Goal: Task Accomplishment & Management: Complete application form

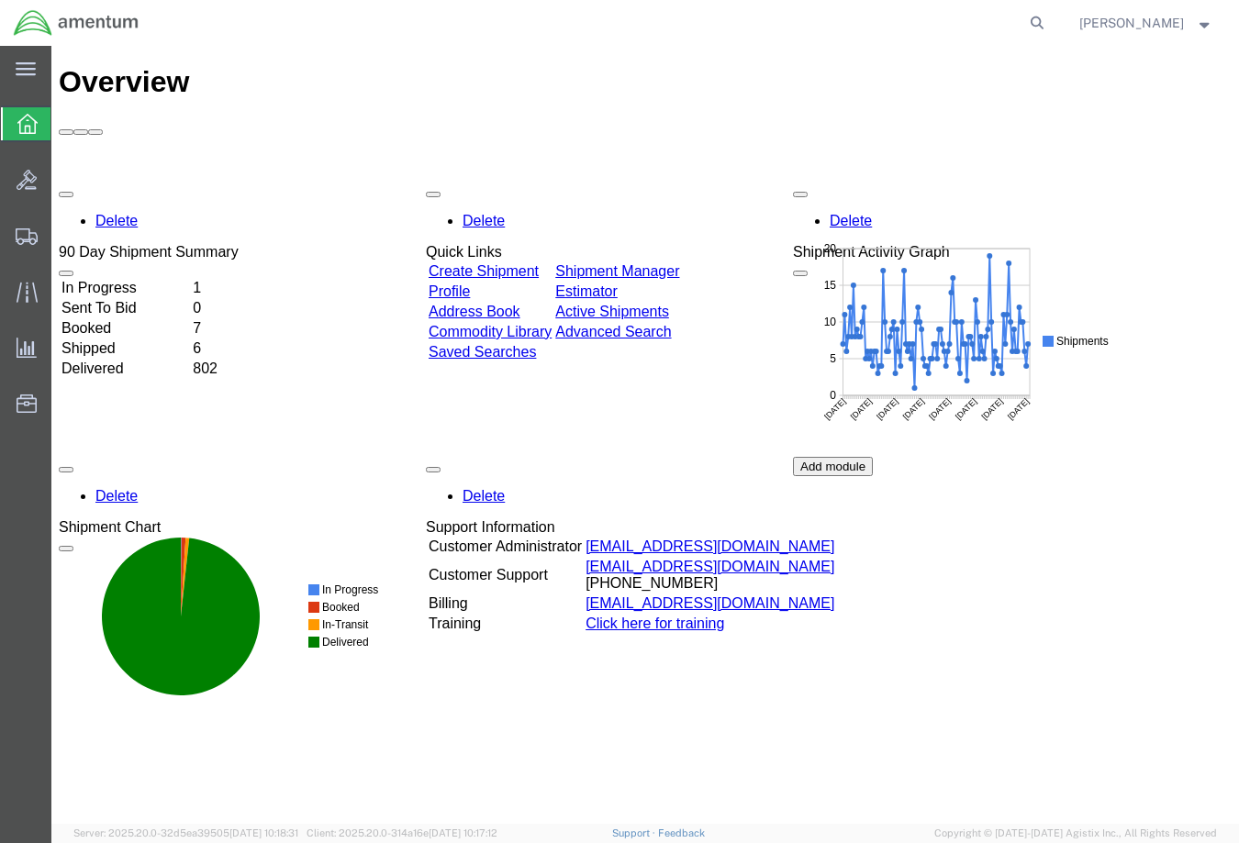
click at [521, 263] on link "Create Shipment" at bounding box center [484, 271] width 110 height 16
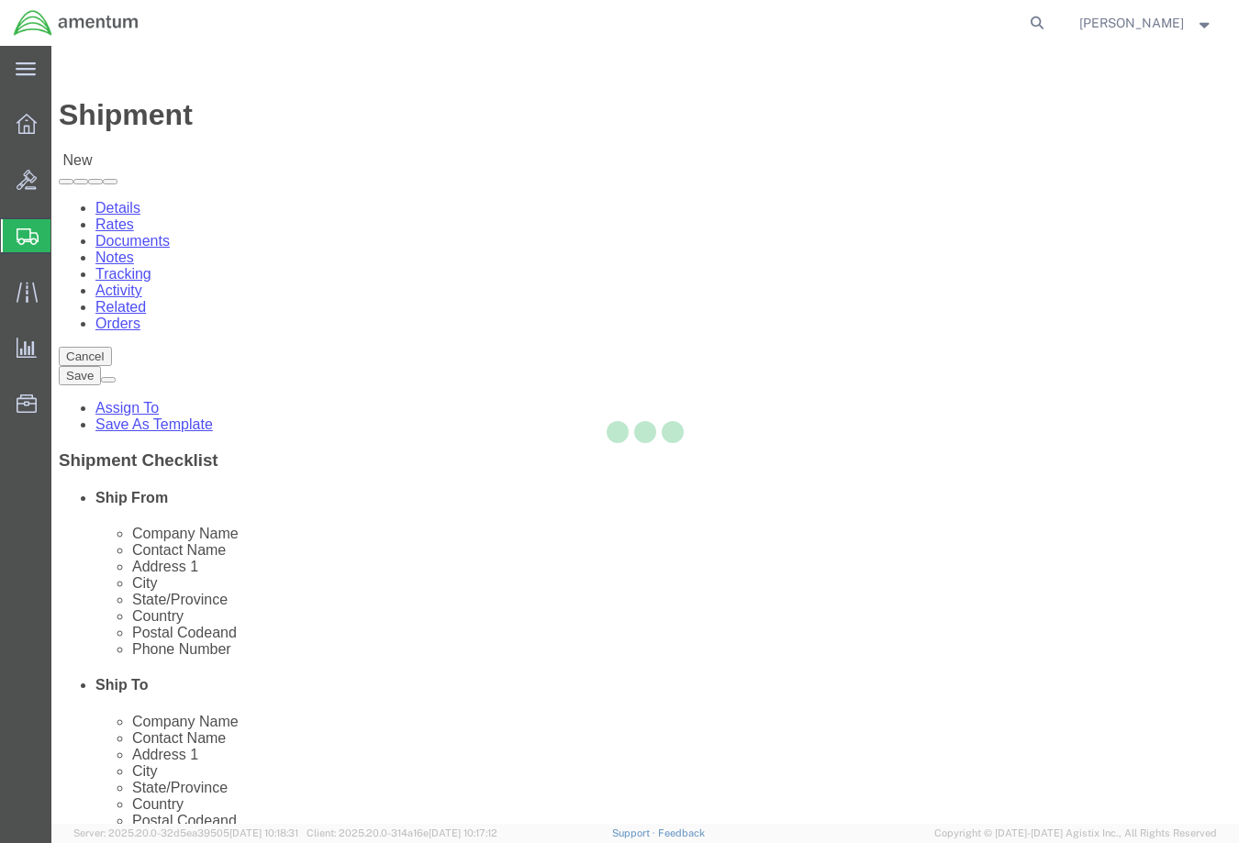
select select
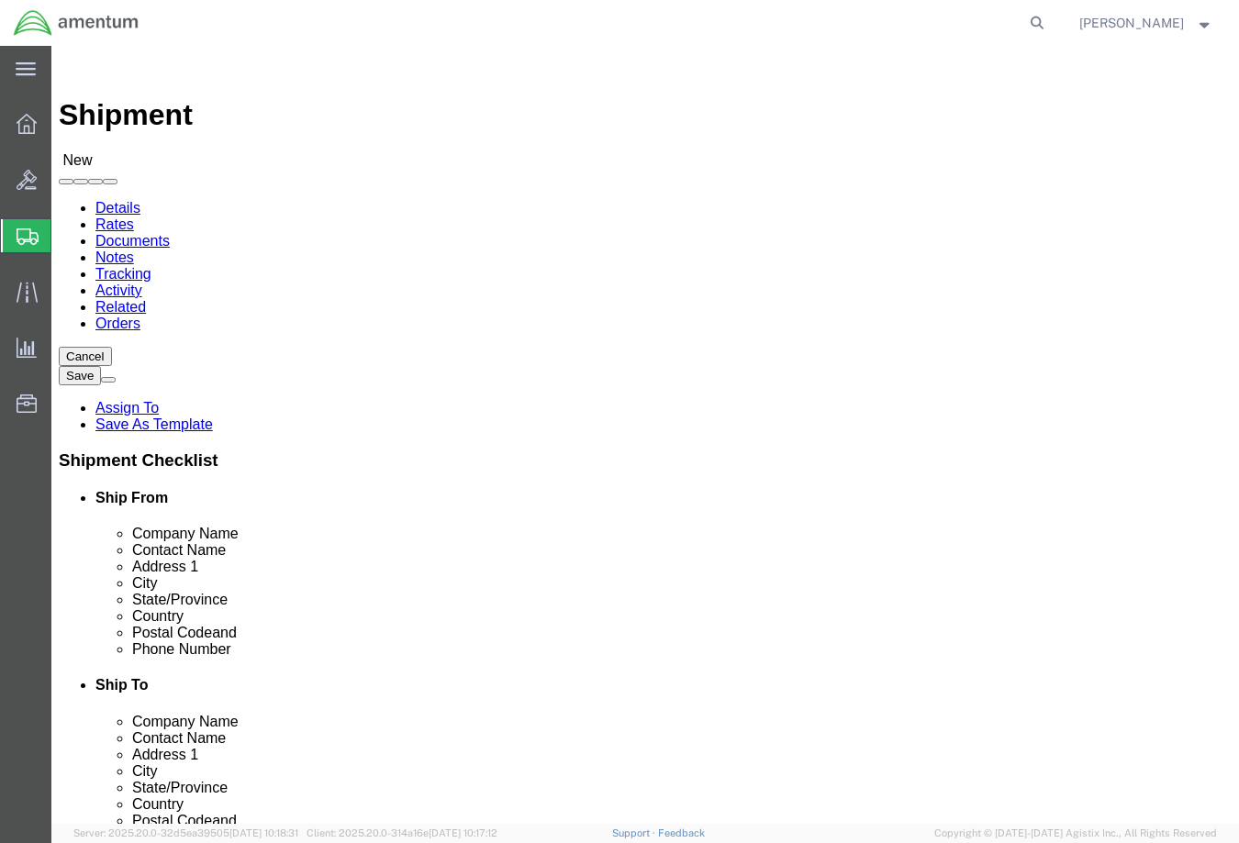
type input "SER"
select select "49917"
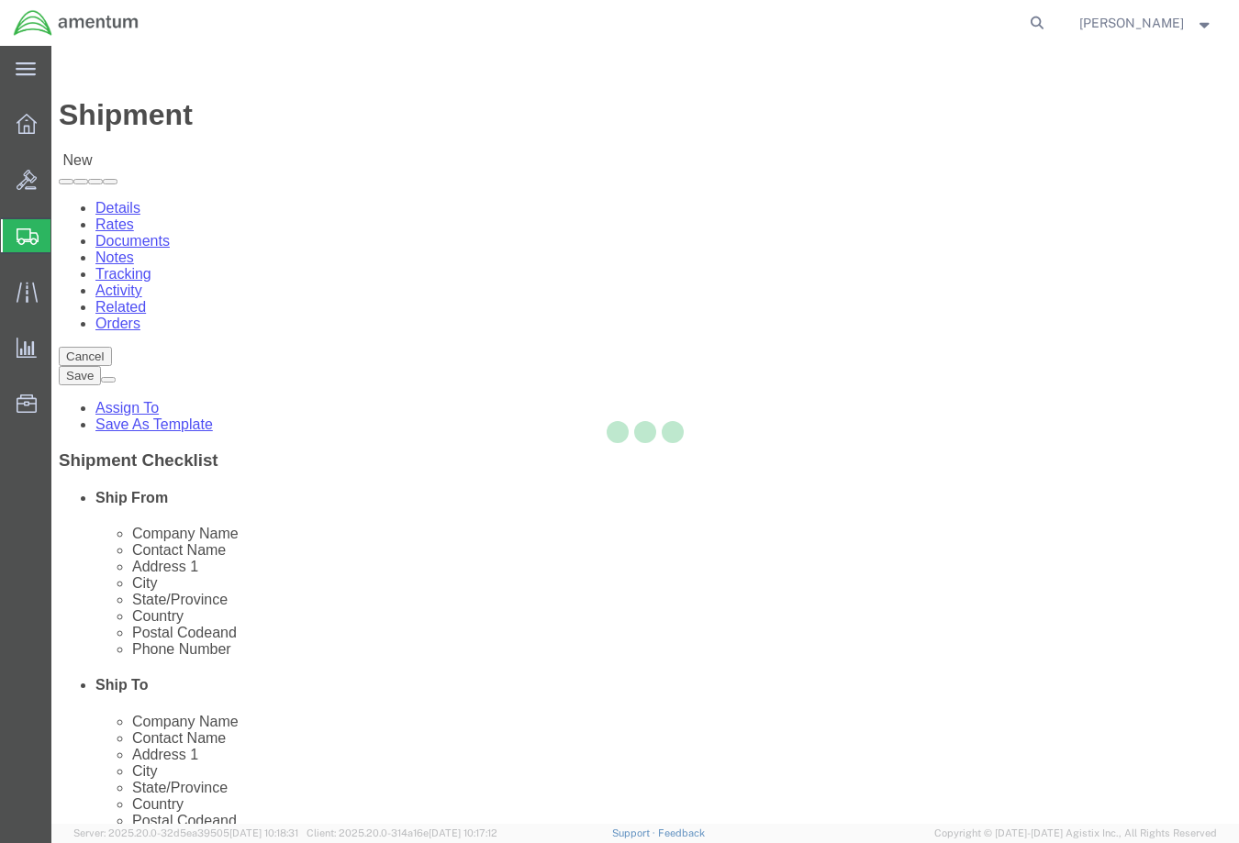
type input "Amentum Services, Inc."
type input "4640 Subchaser Ct"
type input "Bldg 200"
type input "[GEOGRAPHIC_DATA]"
type input "32244"
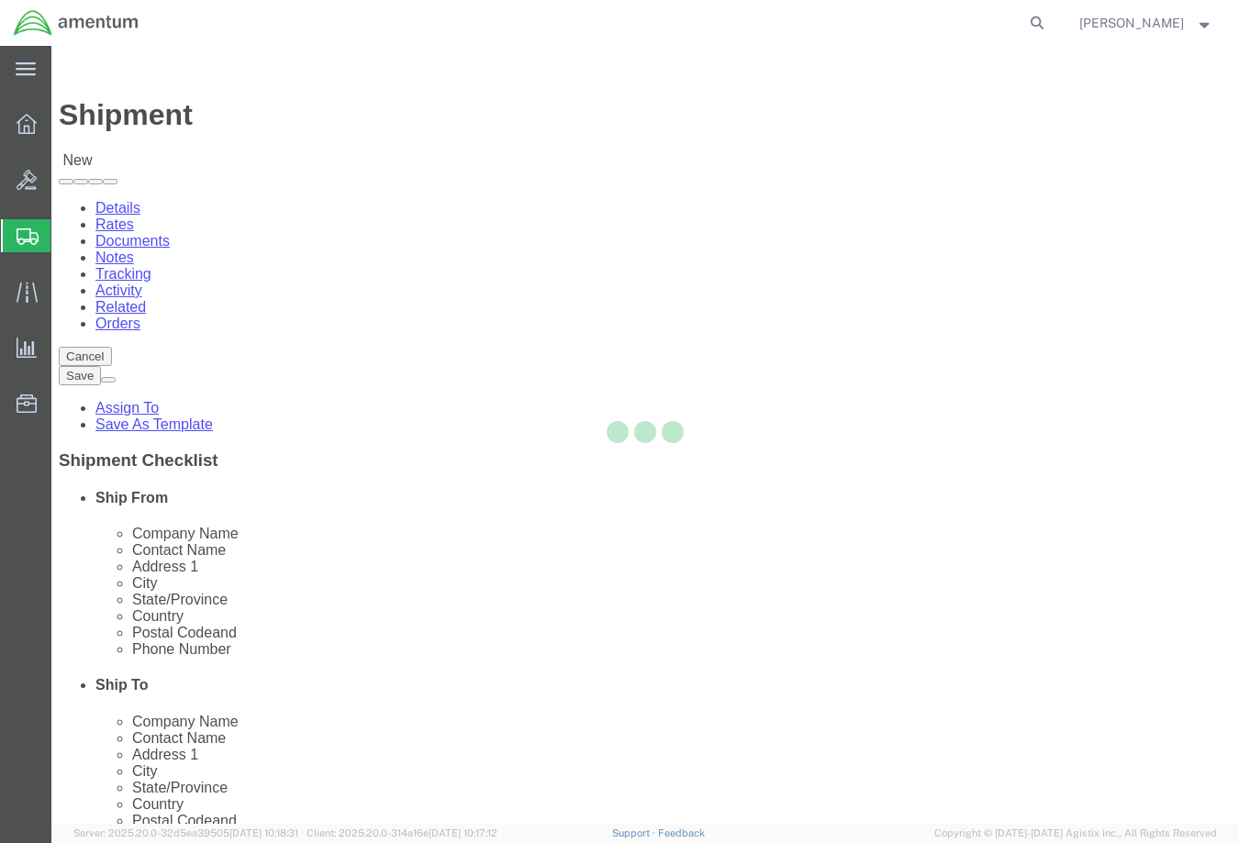
type input "[PHONE_NUMBER]"
select select "FL"
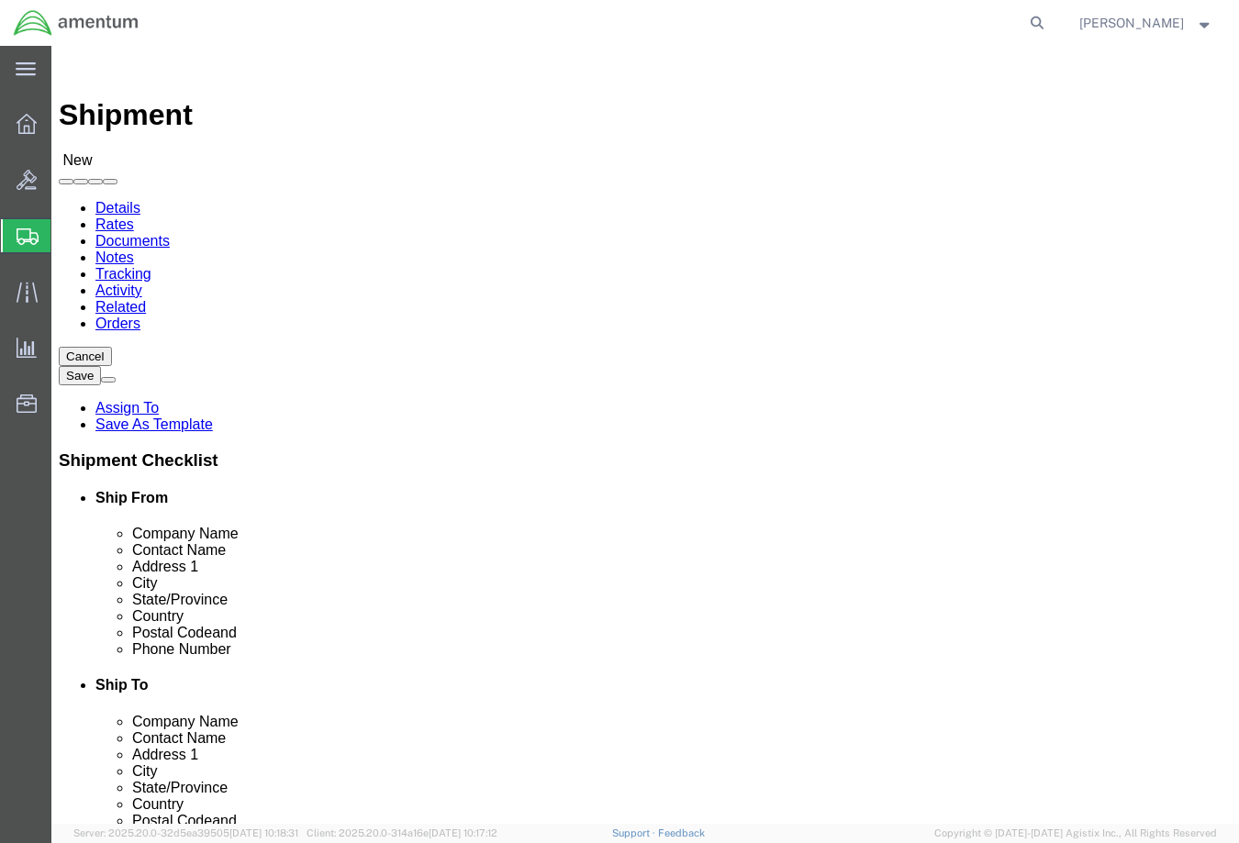
click ul "Pickup Open Date and Time Pickup Close Date and Time"
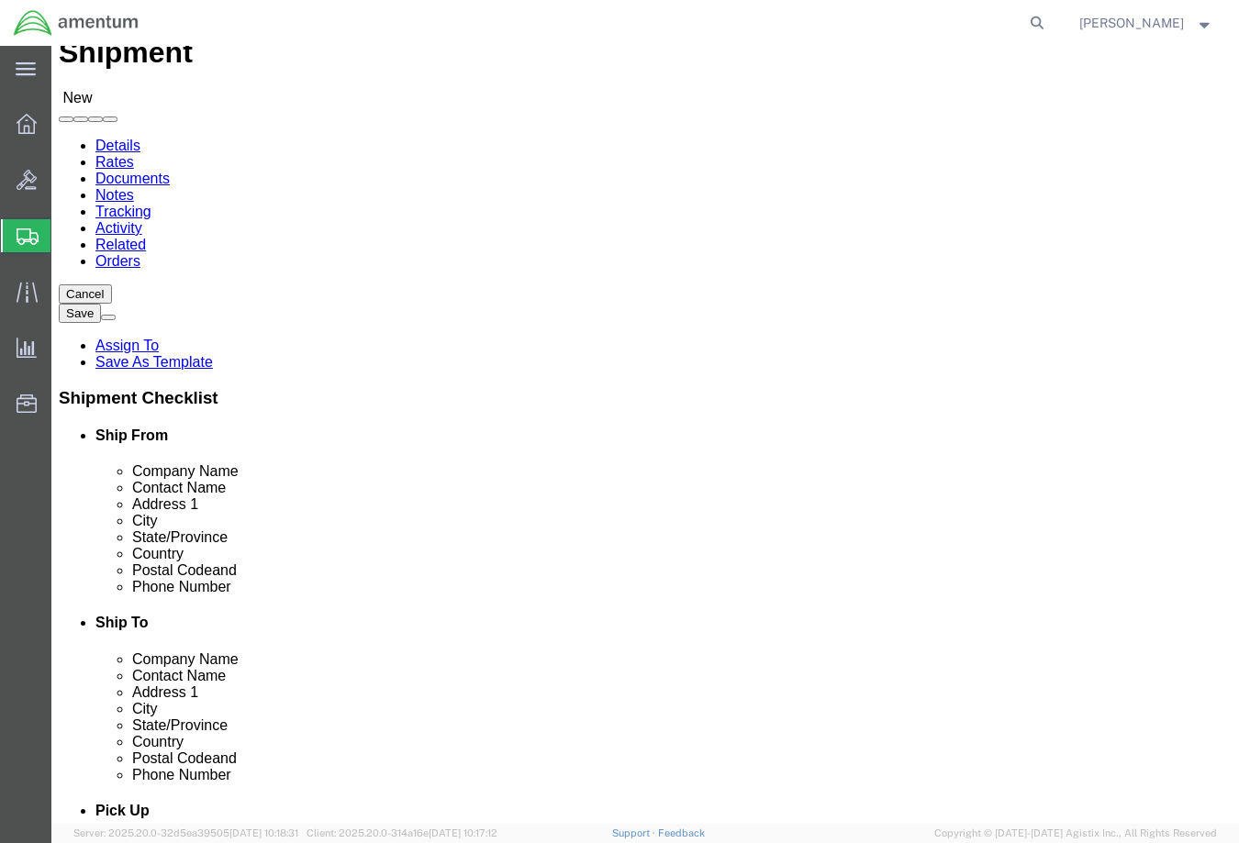
scroll to position [92, 0]
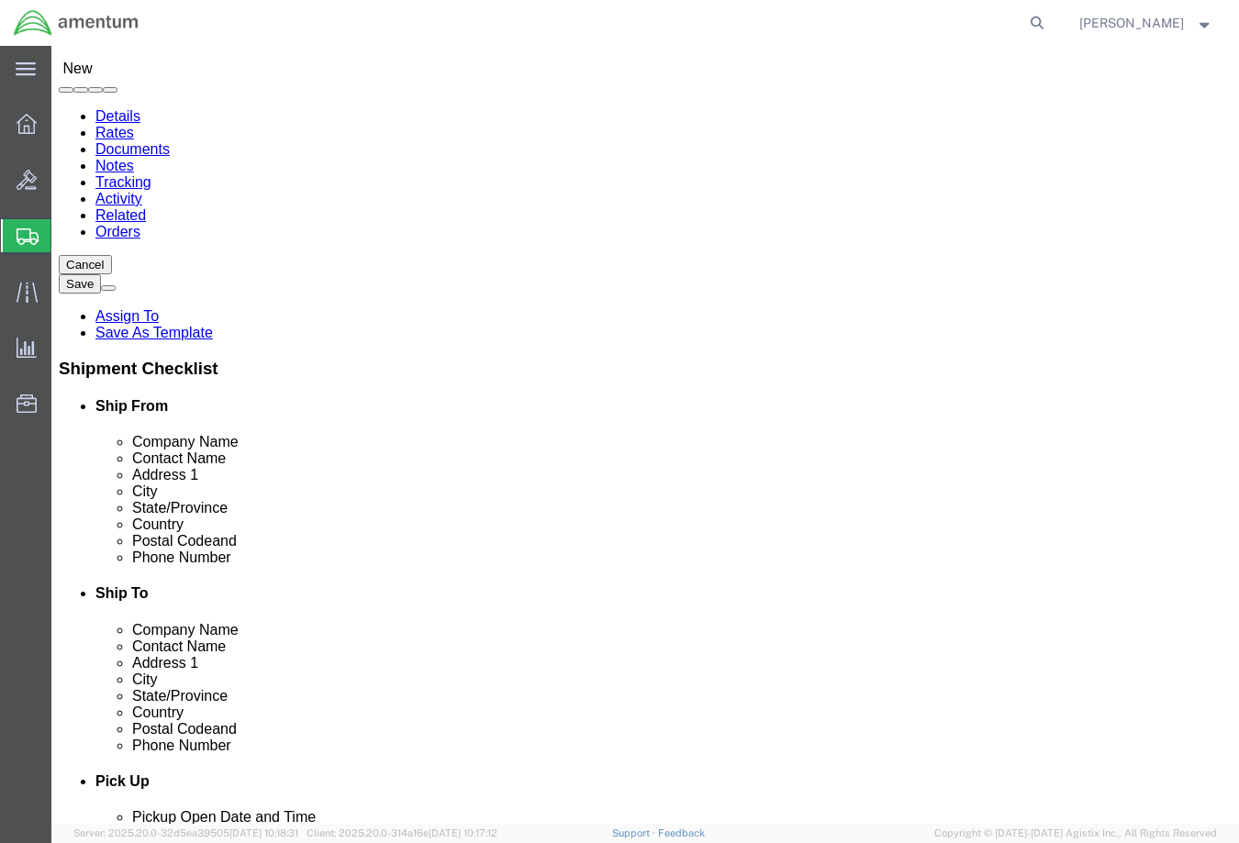
click input "text"
type input "3"
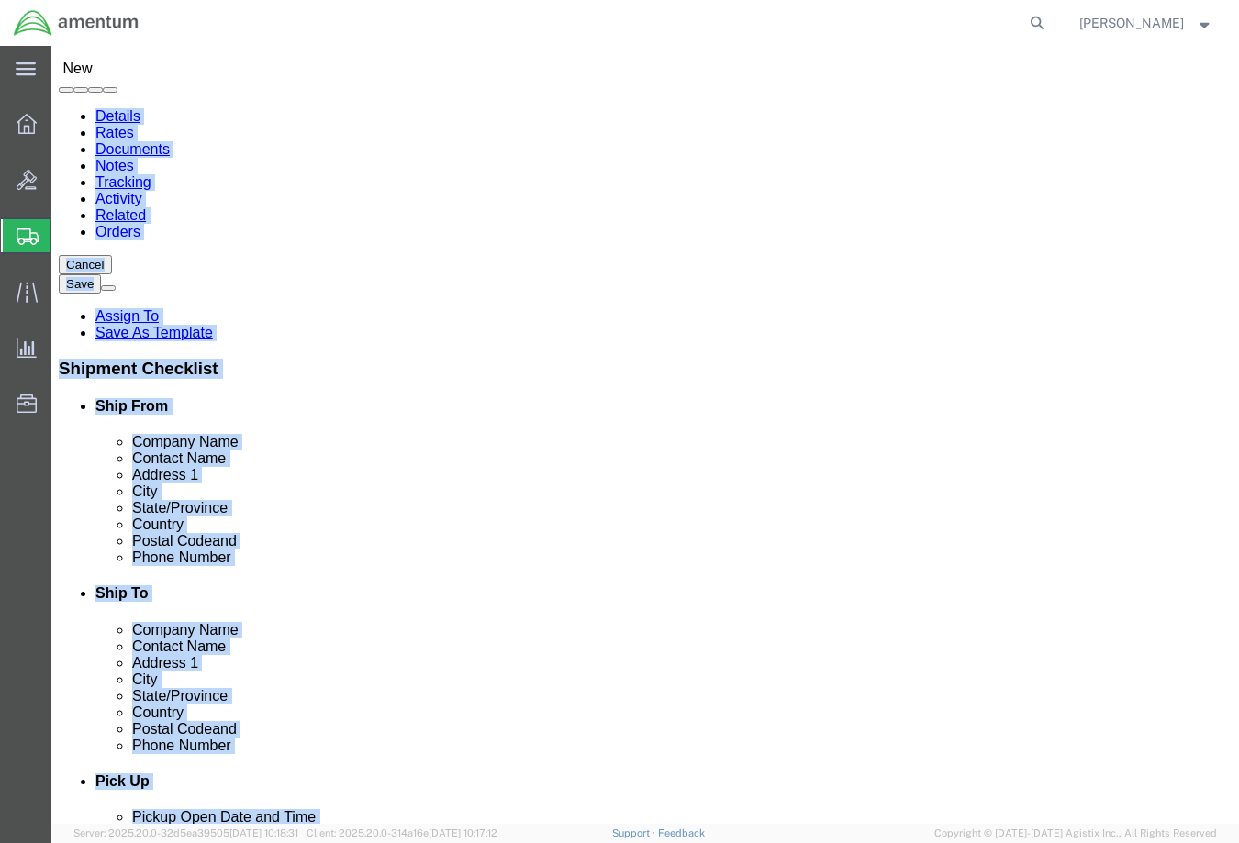
drag, startPoint x: 700, startPoint y: 22, endPoint x: 486, endPoint y: 121, distance: 235.7
click form "Shipment New Details Rates Documents Notes Tracking Activity Related Orders Can…"
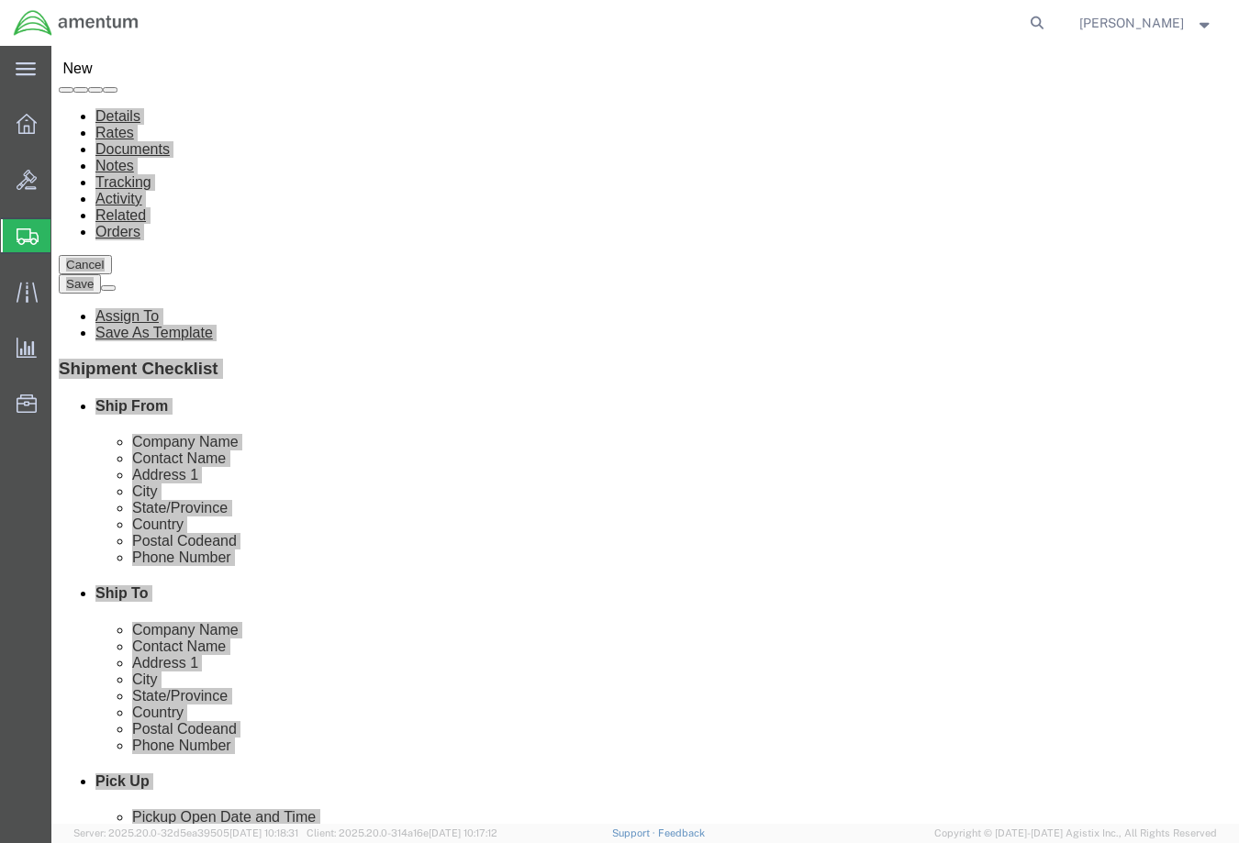
click at [790, 36] on agx-global-search at bounding box center [758, 23] width 587 height 46
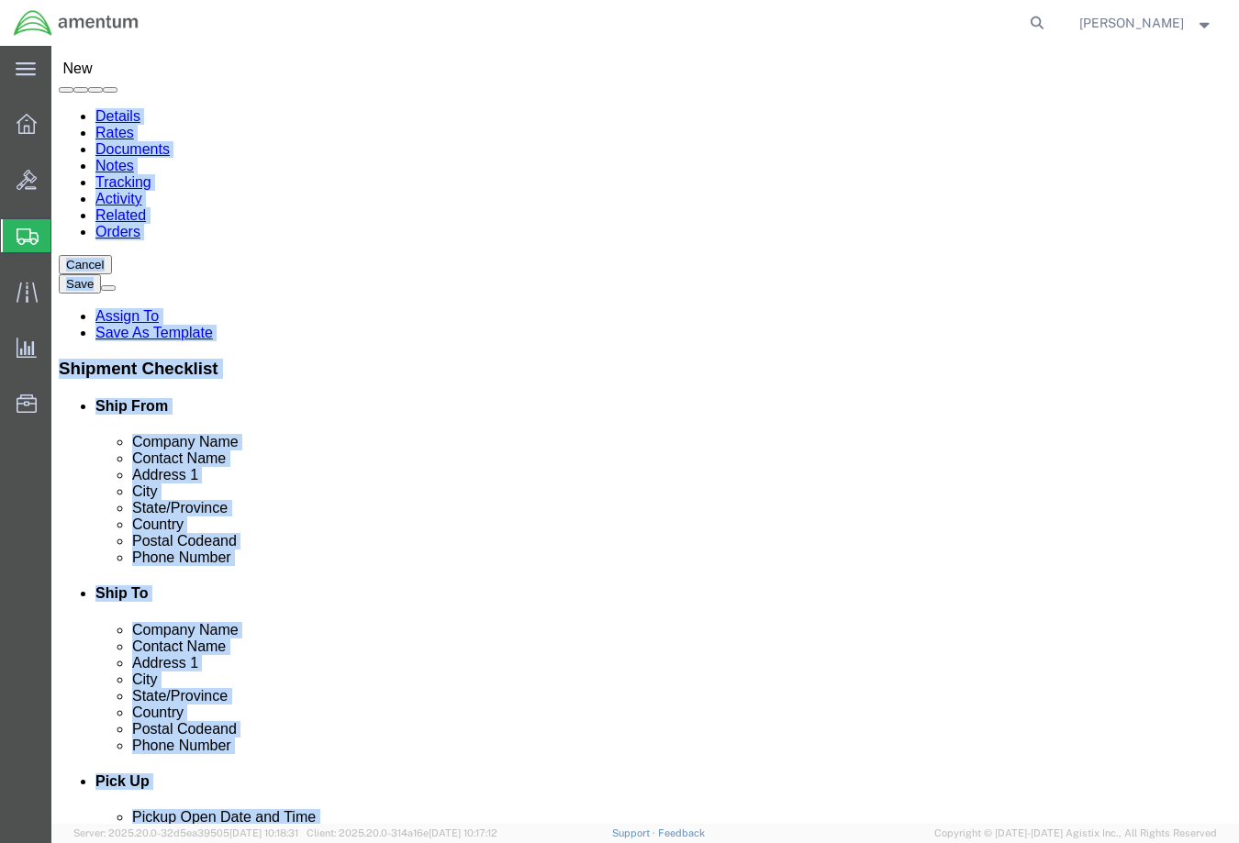
click div "Shipment Information Package Information Special Services"
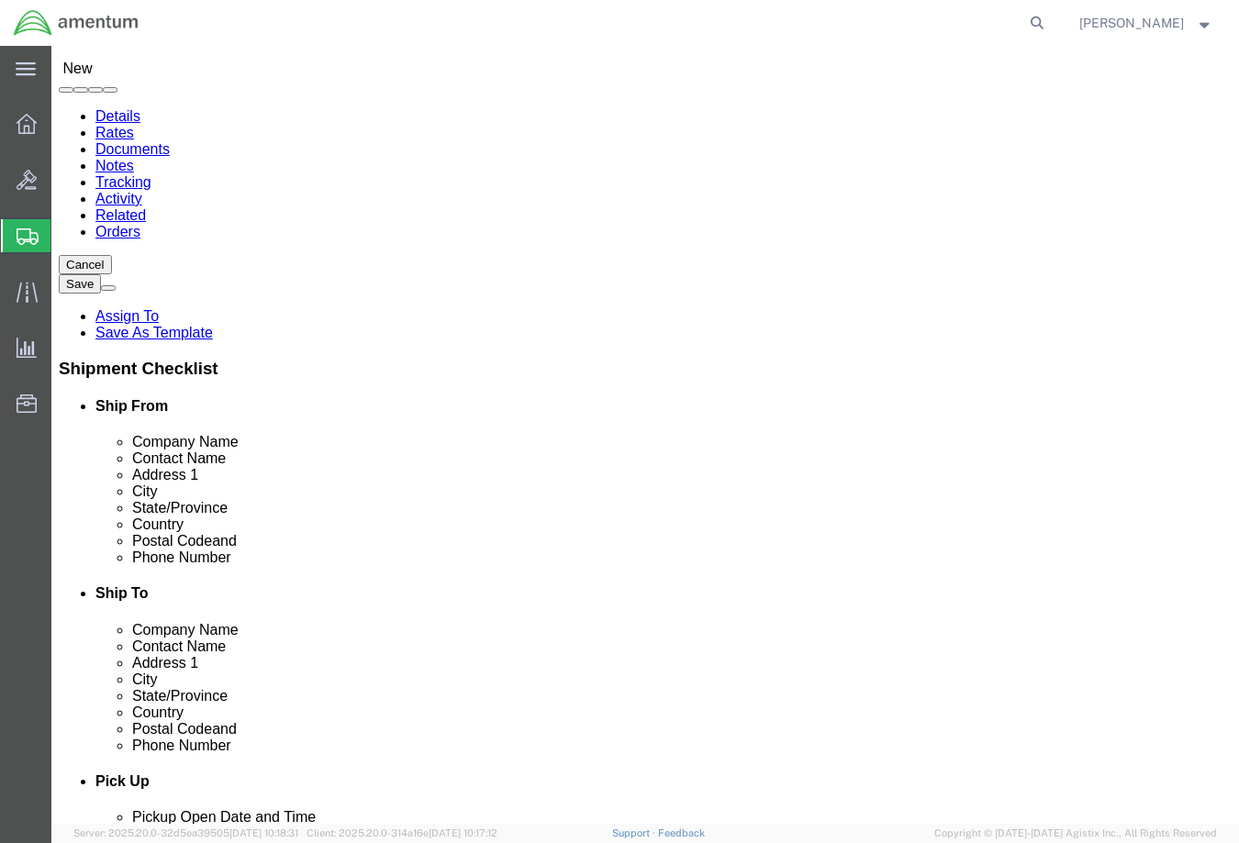
click div "Company Name"
type input "WST"
select select "49945"
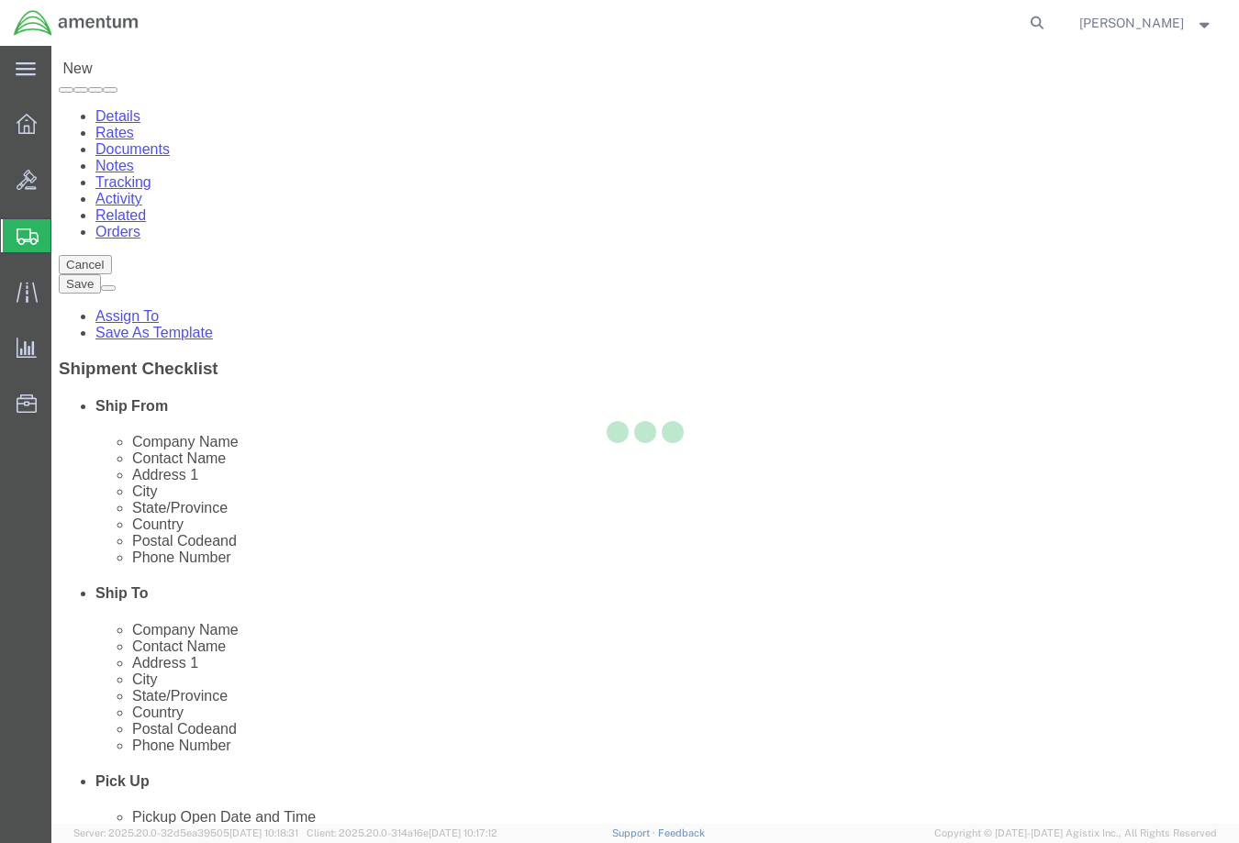
type input "Amentum Services, Inc"
type input "[PERSON_NAME]"
type input "[STREET_ADDRESS][PERSON_NAME]"
type input "Bldg. #2"
type input "San Antonio"
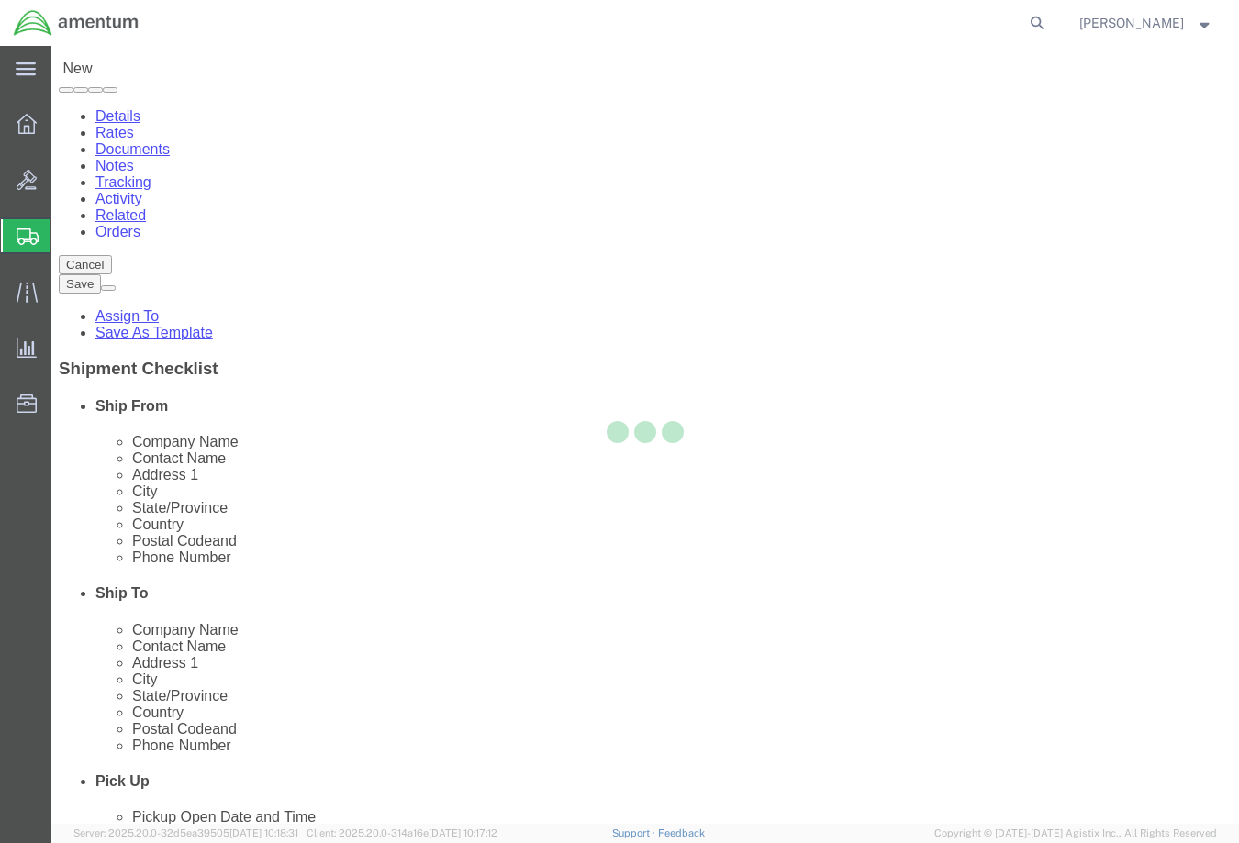
type input "78216"
type input "[PHONE_NUMBER]"
type input "[PERSON_NAME][EMAIL_ADDRESS][PERSON_NAME][DOMAIN_NAME]"
checkbox input "true"
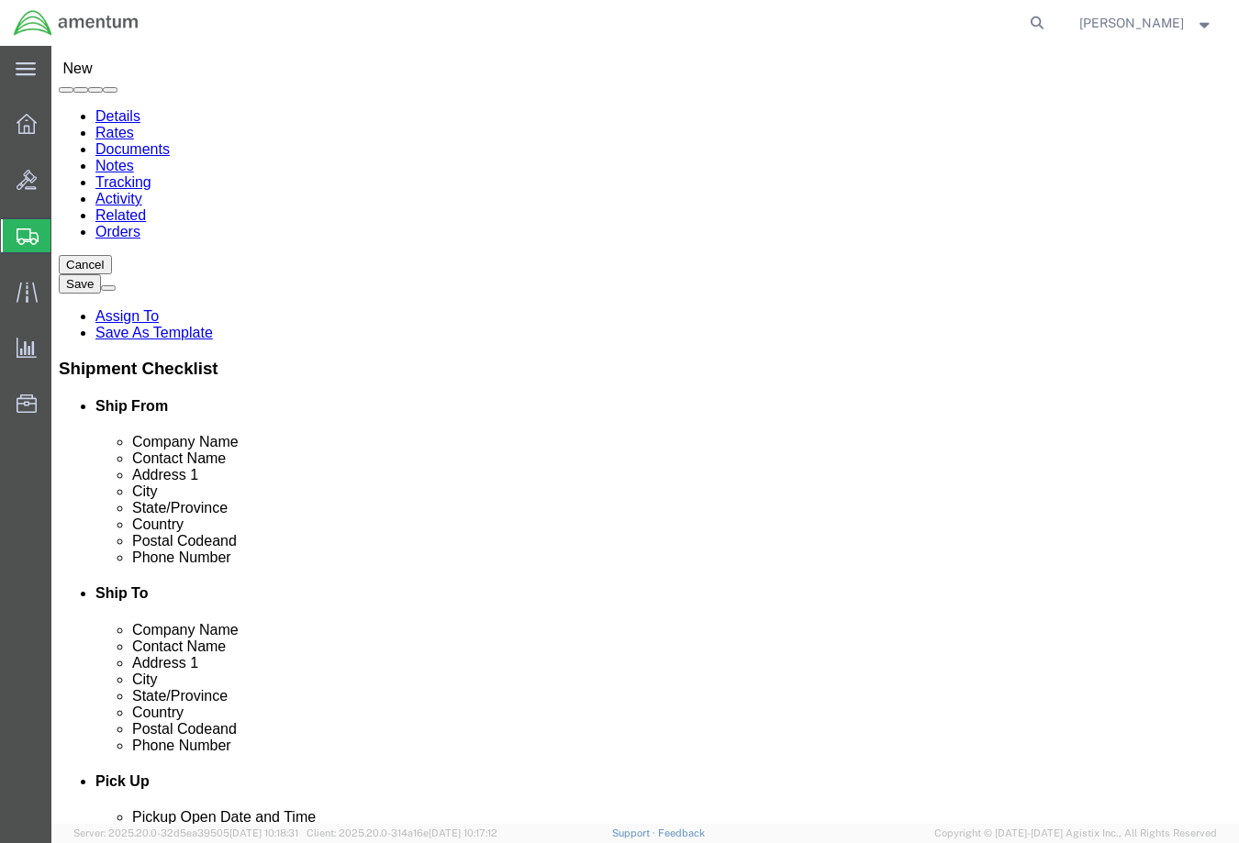
select select "[GEOGRAPHIC_DATA]"
drag, startPoint x: 268, startPoint y: 311, endPoint x: 83, endPoint y: 310, distance: 185.4
click div "Contact Name [PERSON_NAME]"
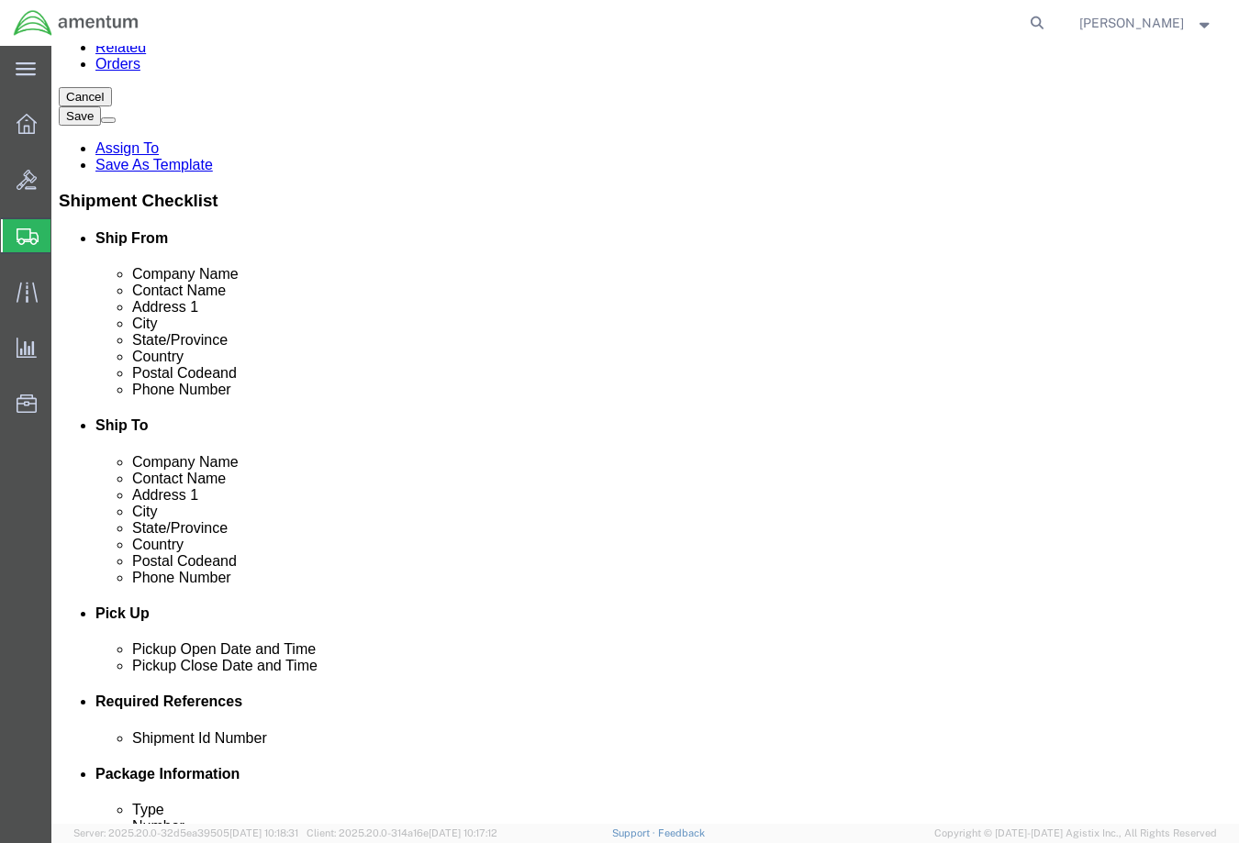
scroll to position [275, 0]
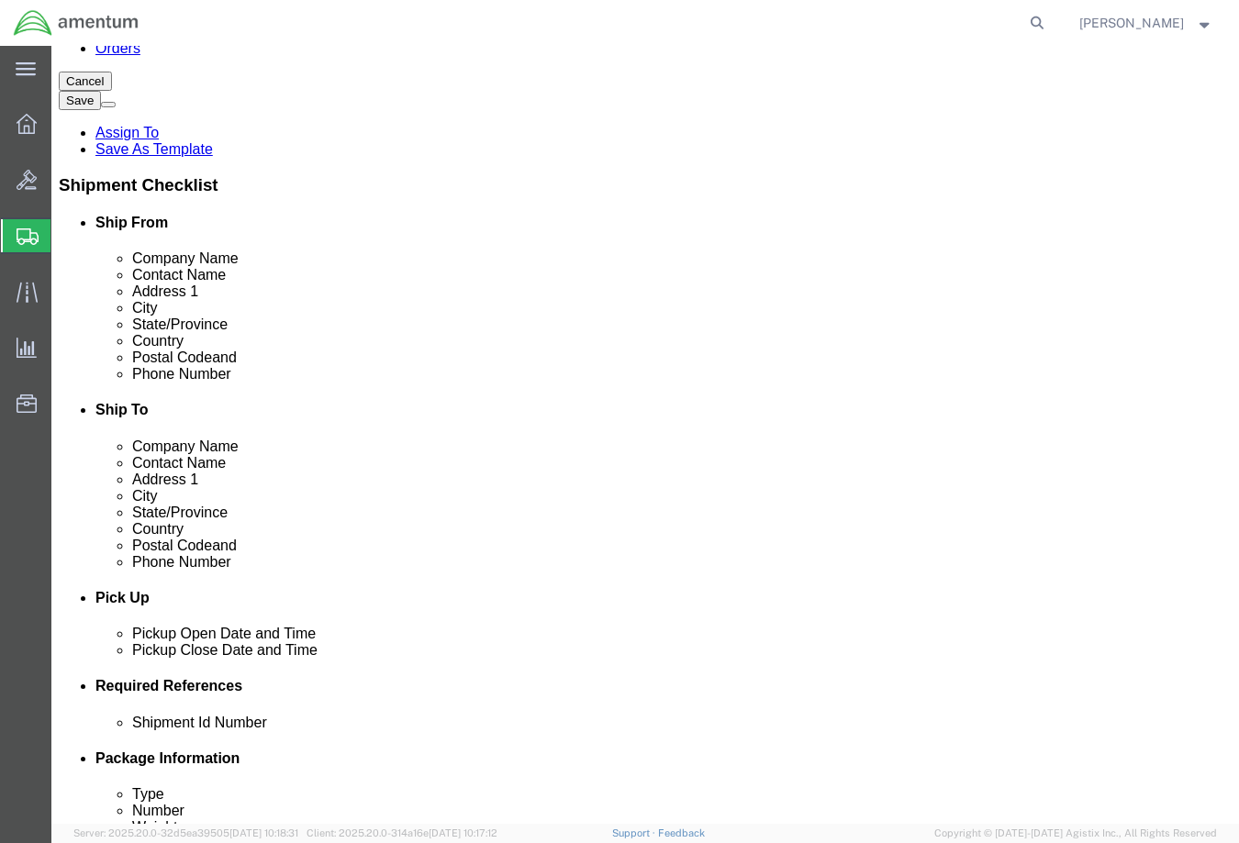
type input "[PERSON_NAME]"
click input "[PERSON_NAME][EMAIL_ADDRESS][PERSON_NAME][DOMAIN_NAME]"
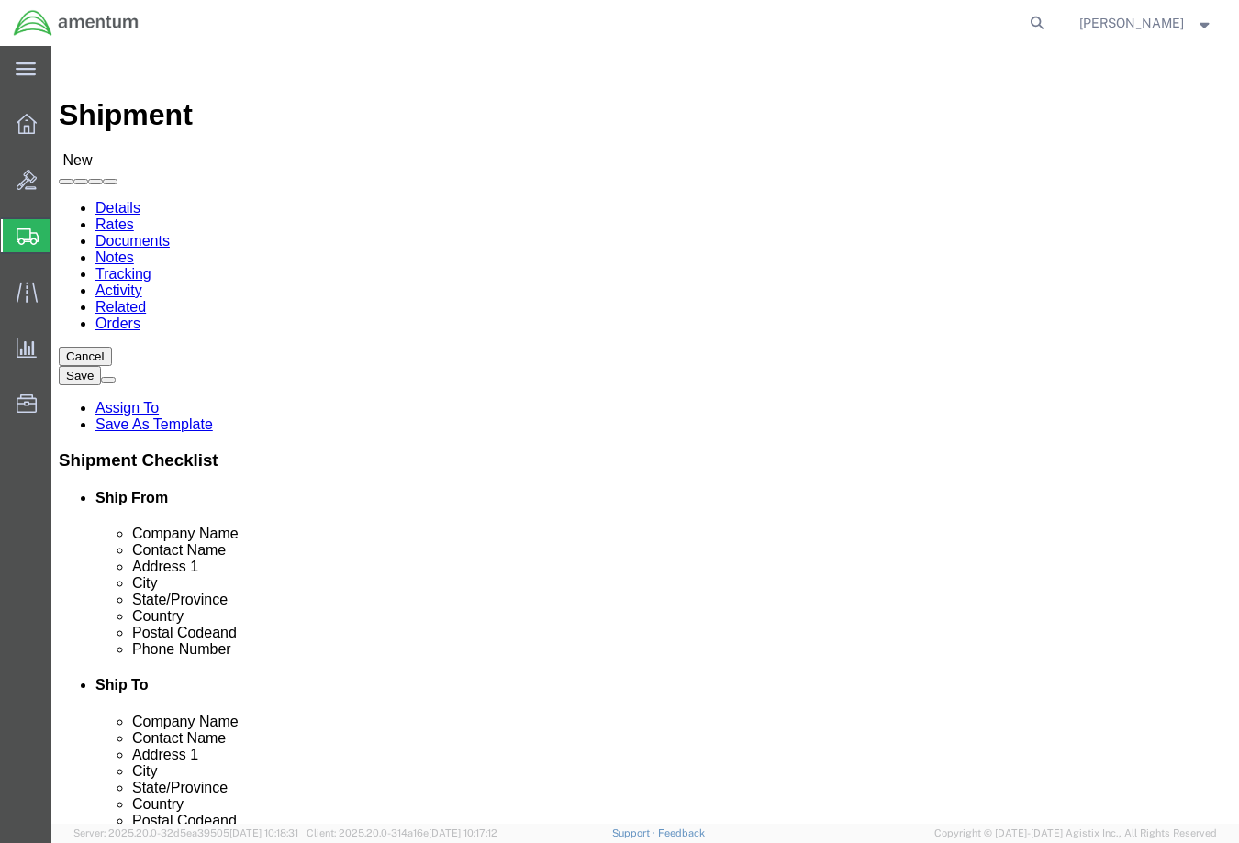
type input "[PERSON_NAME][EMAIL_ADDRESS][PERSON_NAME][DOMAIN_NAME]"
click input "text"
type input "[PERSON_NAME]"
click p "- Amentum Services, Inc. - ([PERSON_NAME]) [STREET_ADDRESS]"
select select
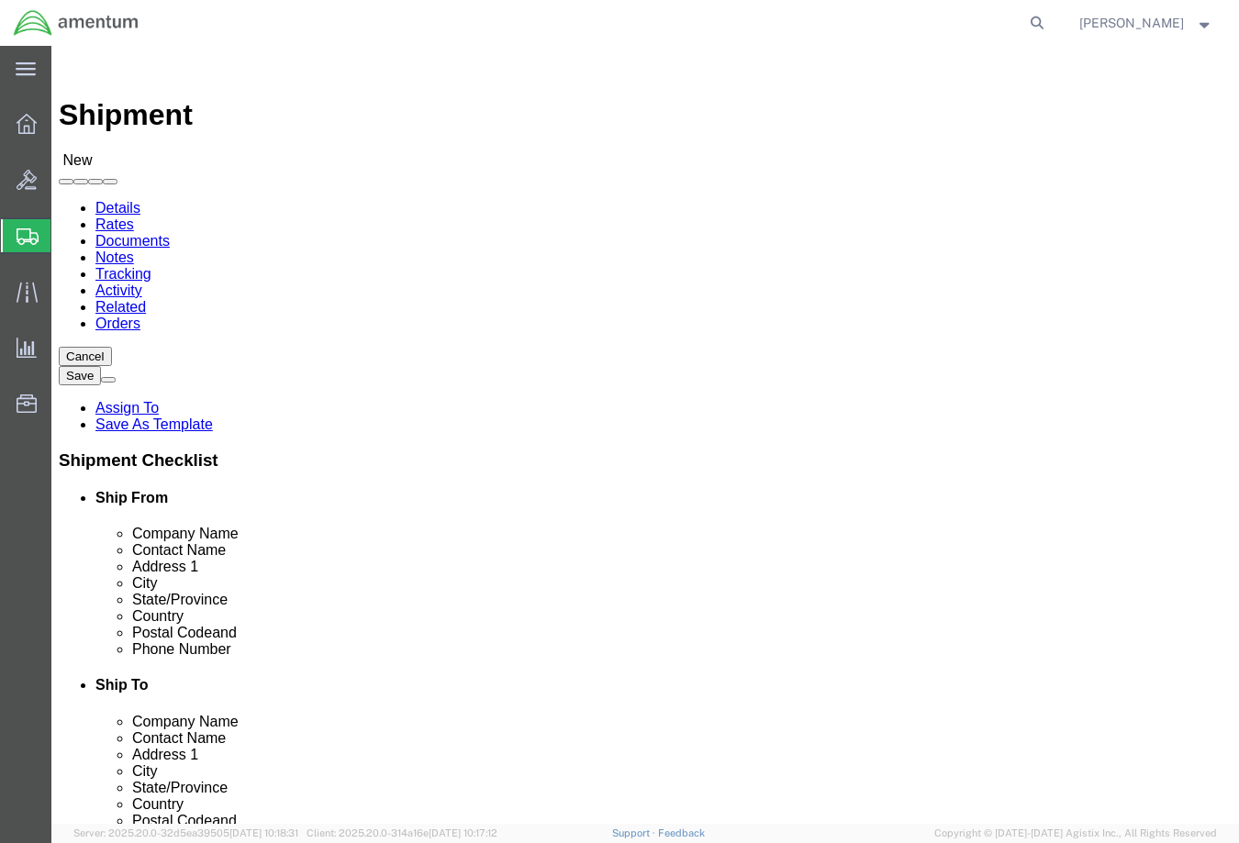
type input "[PERSON_NAME]"
select select "FL"
type input "[PERSON_NAME]"
click ul "Details Rates Documents Notes Tracking Activity Related Orders"
click input "text"
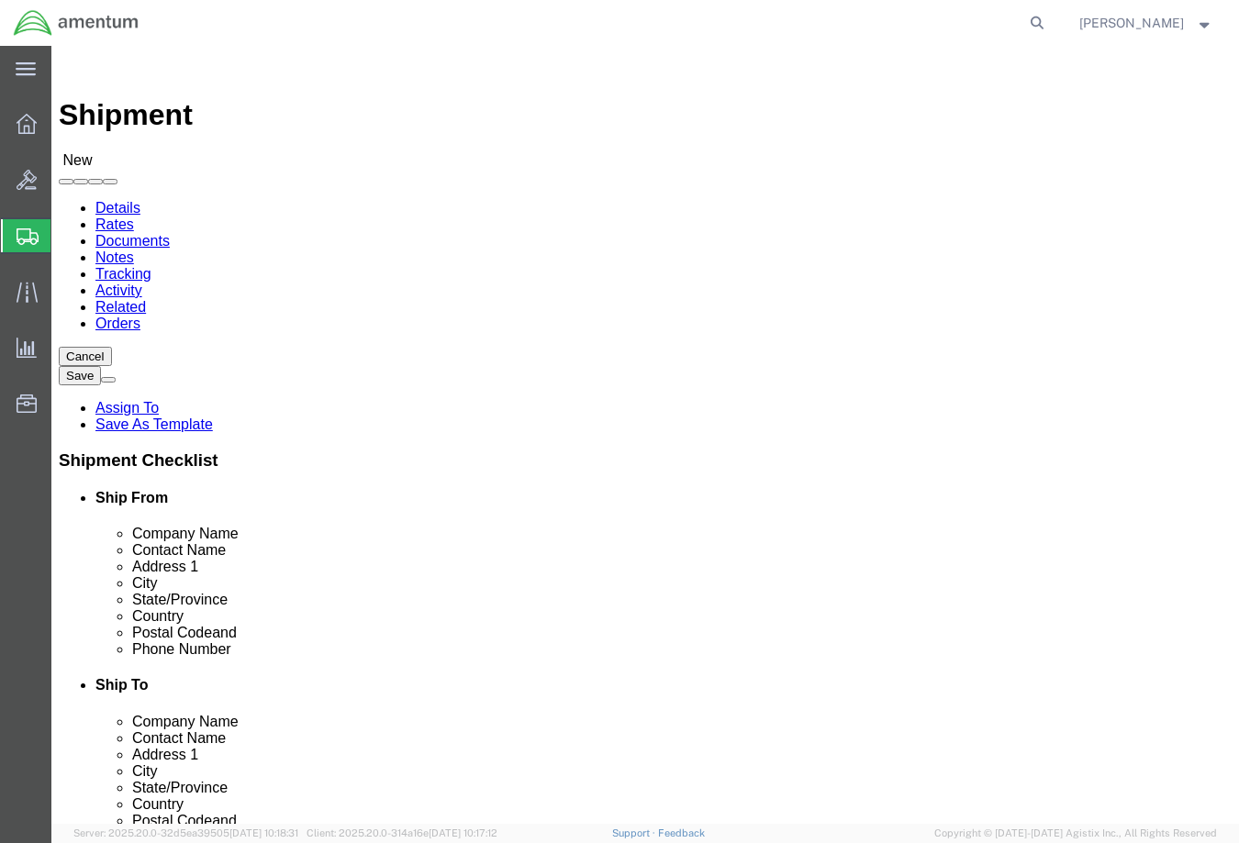
paste input "[PERSON_NAME][EMAIL_ADDRESS][PERSON_NAME][DOMAIN_NAME]"
type input "[PERSON_NAME][EMAIL_ADDRESS][PERSON_NAME][DOMAIN_NAME]"
click input "checkbox"
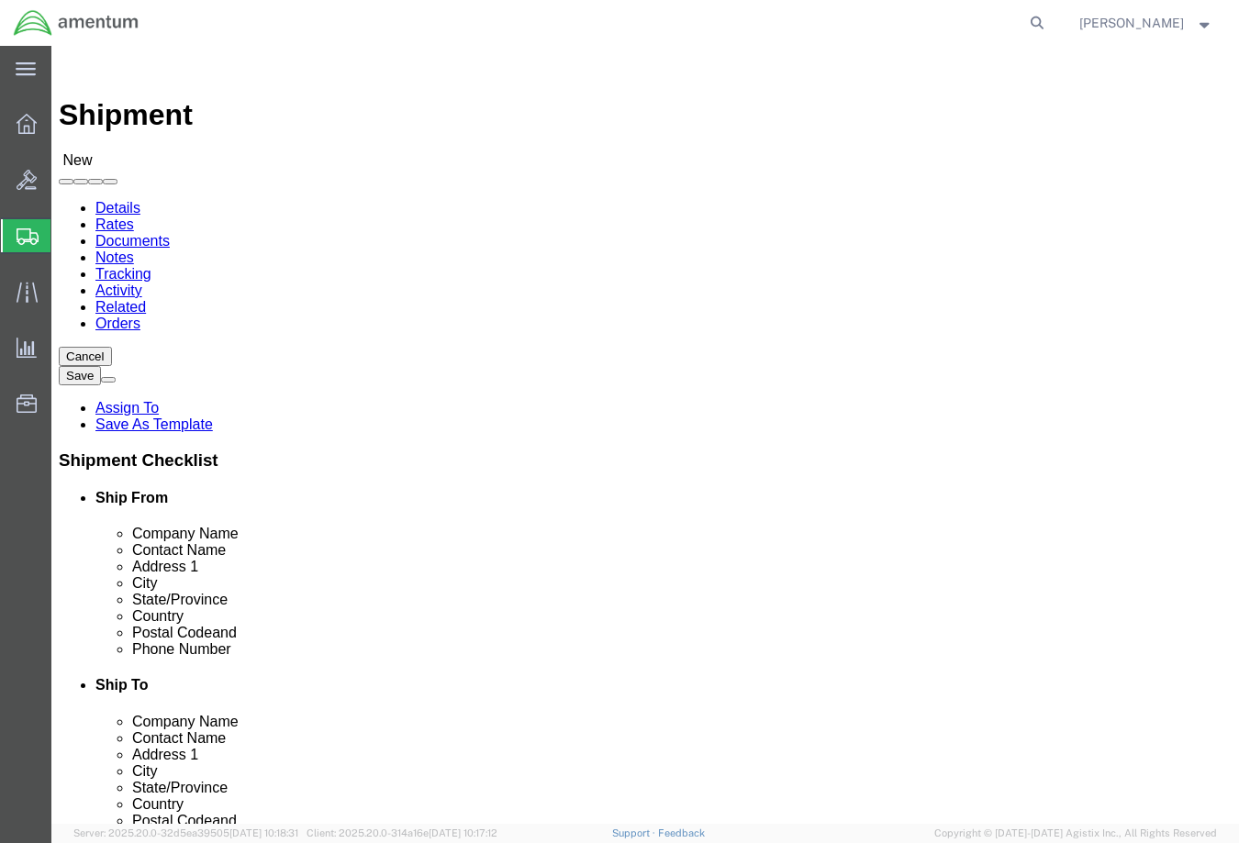
click input "checkbox"
checkbox input "true"
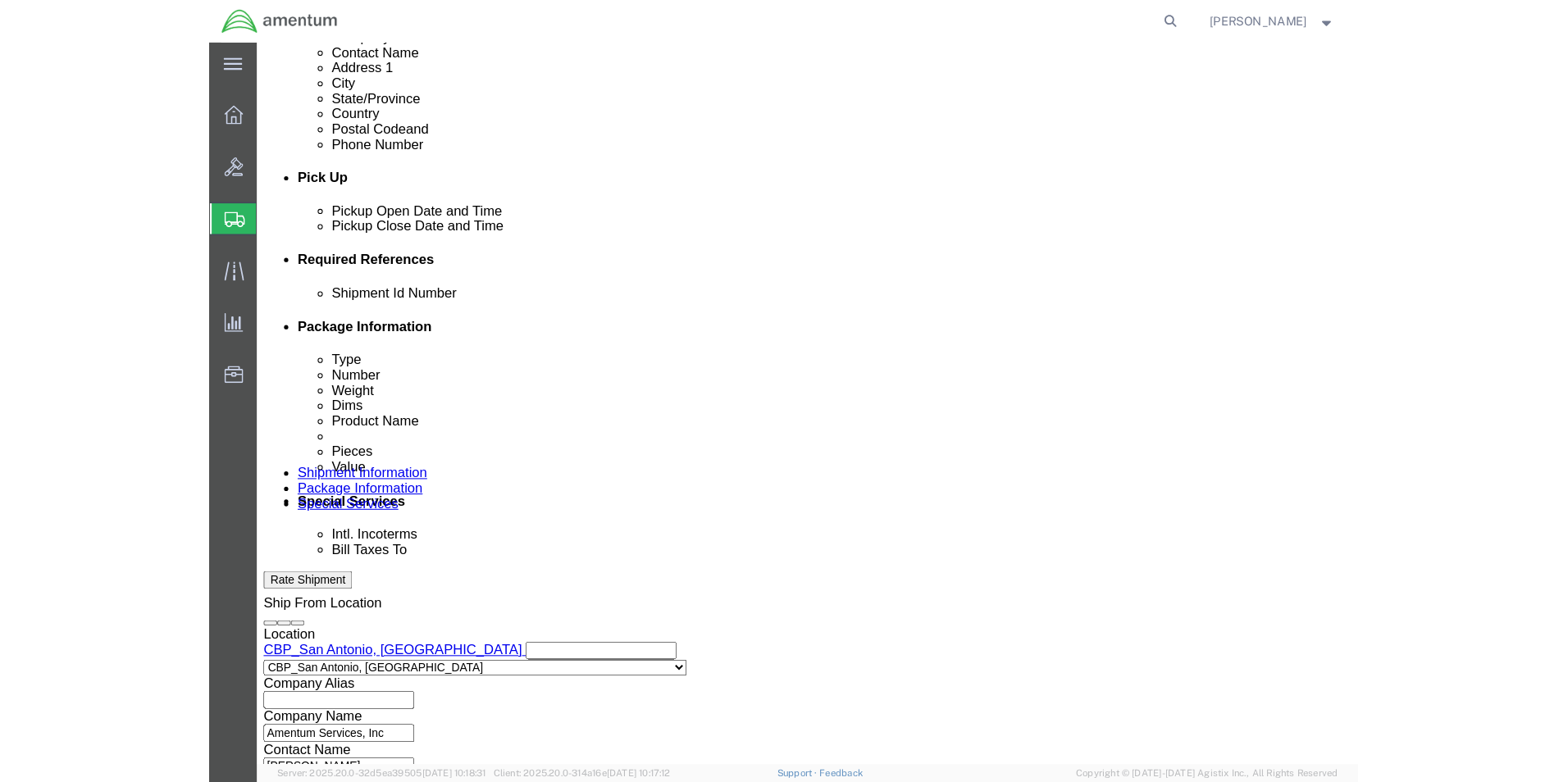
scroll to position [656, 0]
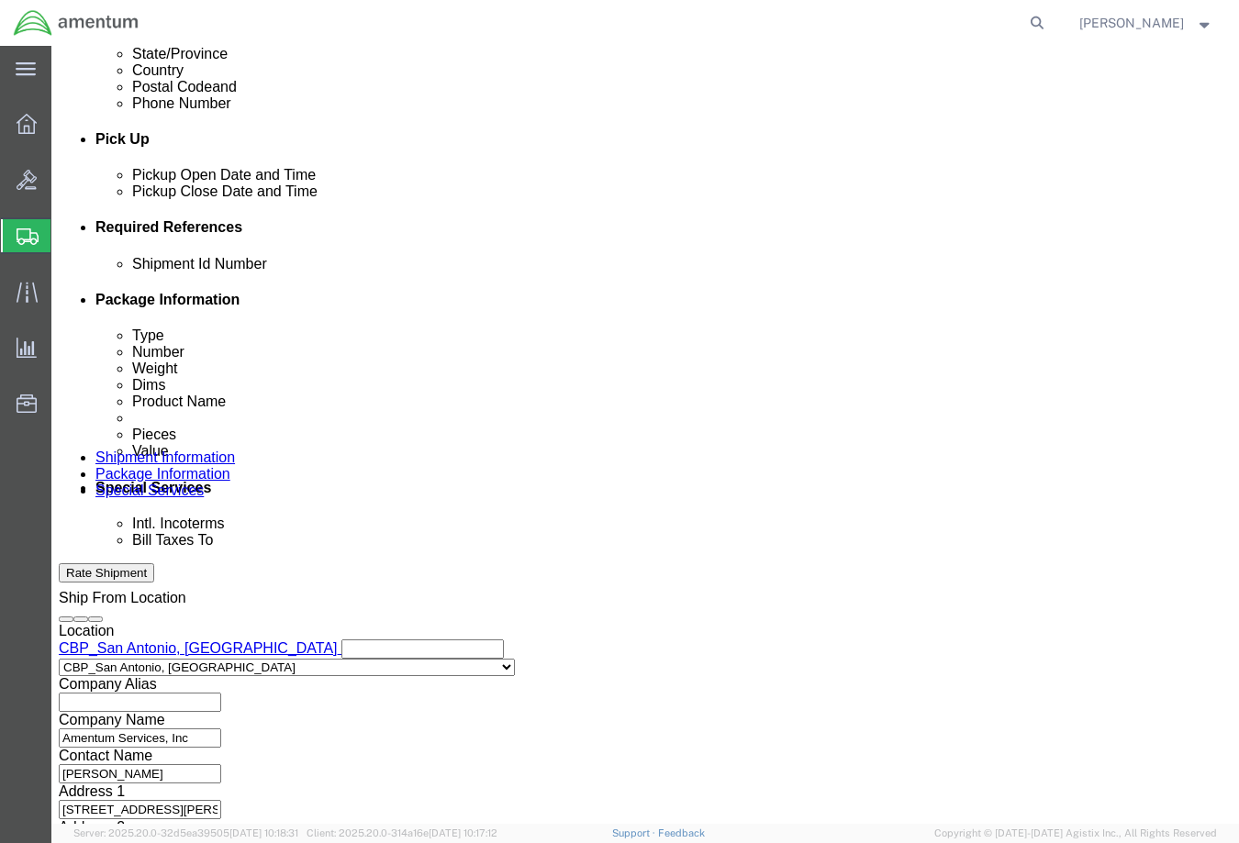
click div "[DATE] 2:00 PM"
type input "3:00 PM"
click button "Apply"
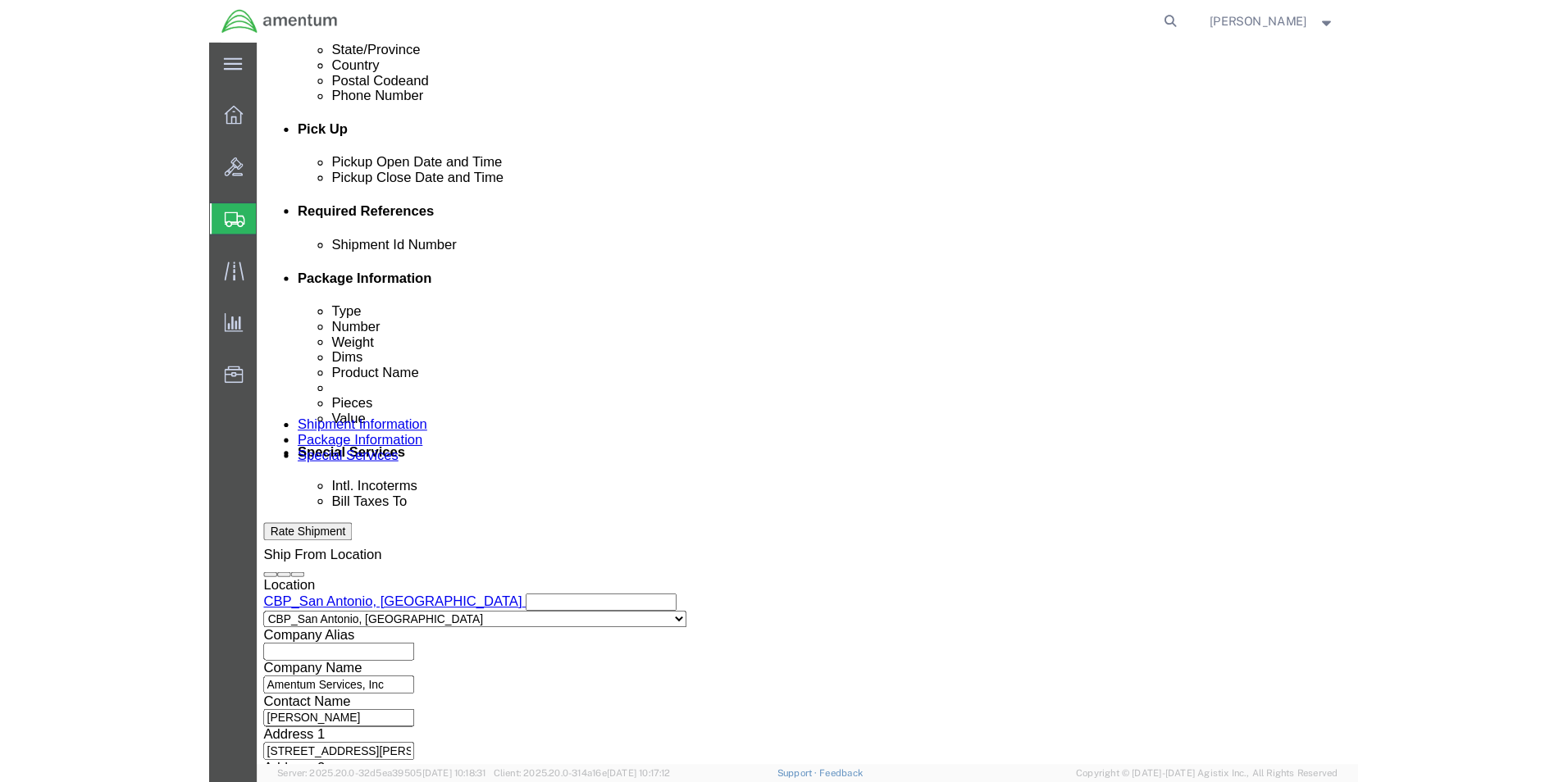
scroll to position [625, 0]
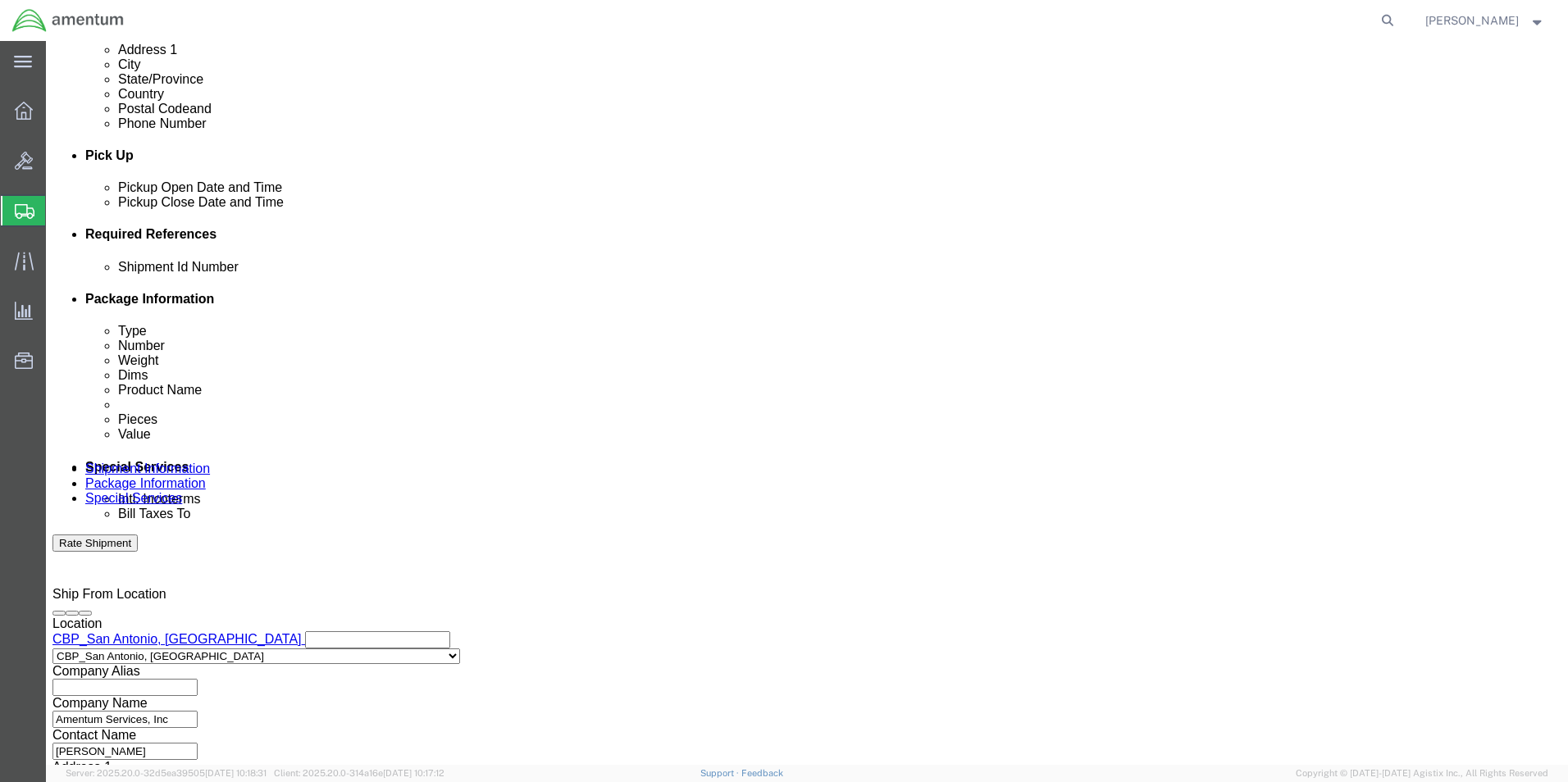
click button "Add reference"
click input "text"
type input "612-009992 / 612-009993"
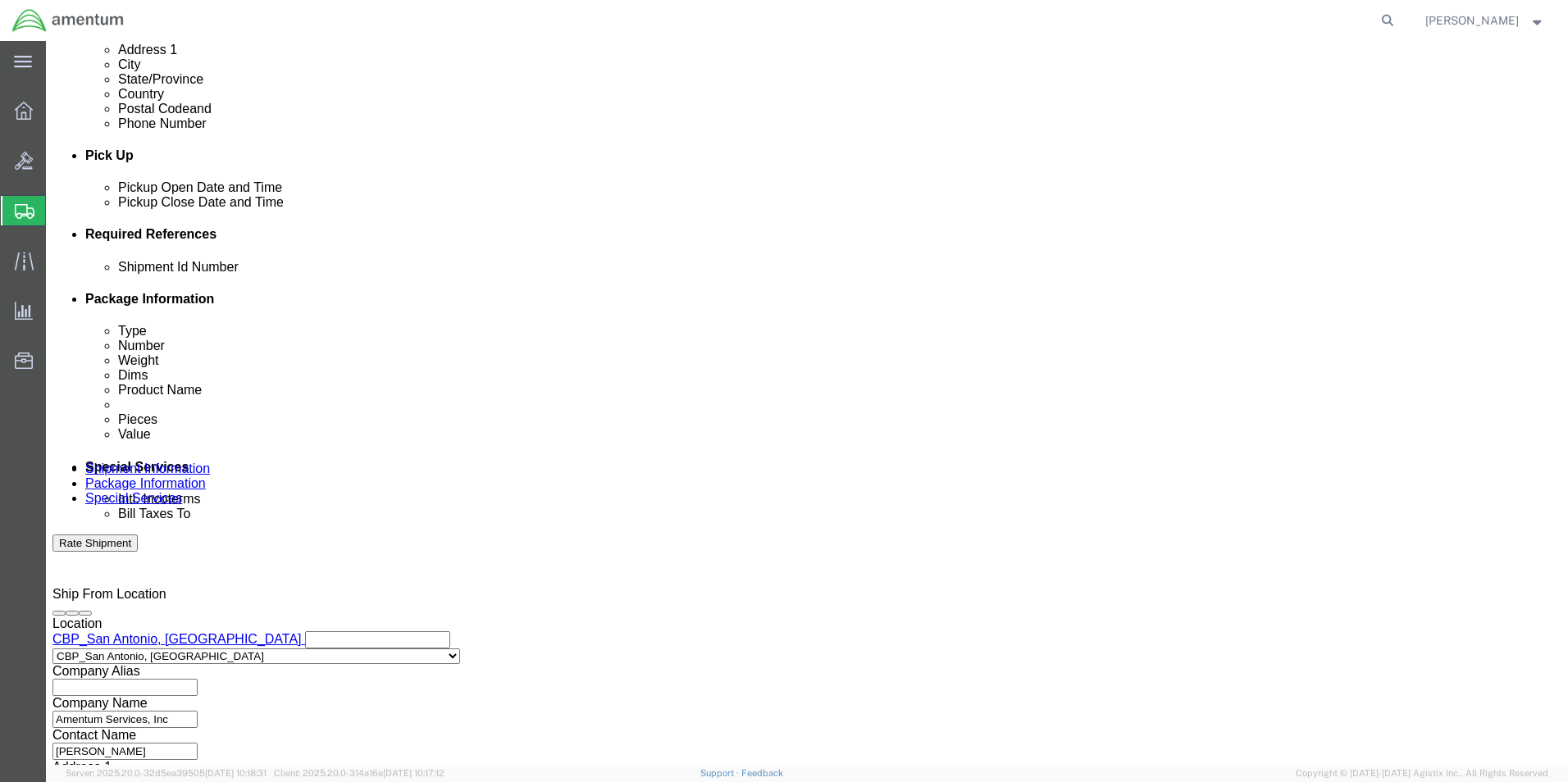
click select "Select Account Type Activity ID Airline Appointment Number ASN Batch Request # …"
select select "DEPT"
click select "Select Account Type Activity ID Airline Appointment Number ASN Batch Request # …"
type input "CBP"
select select "PROJNUM"
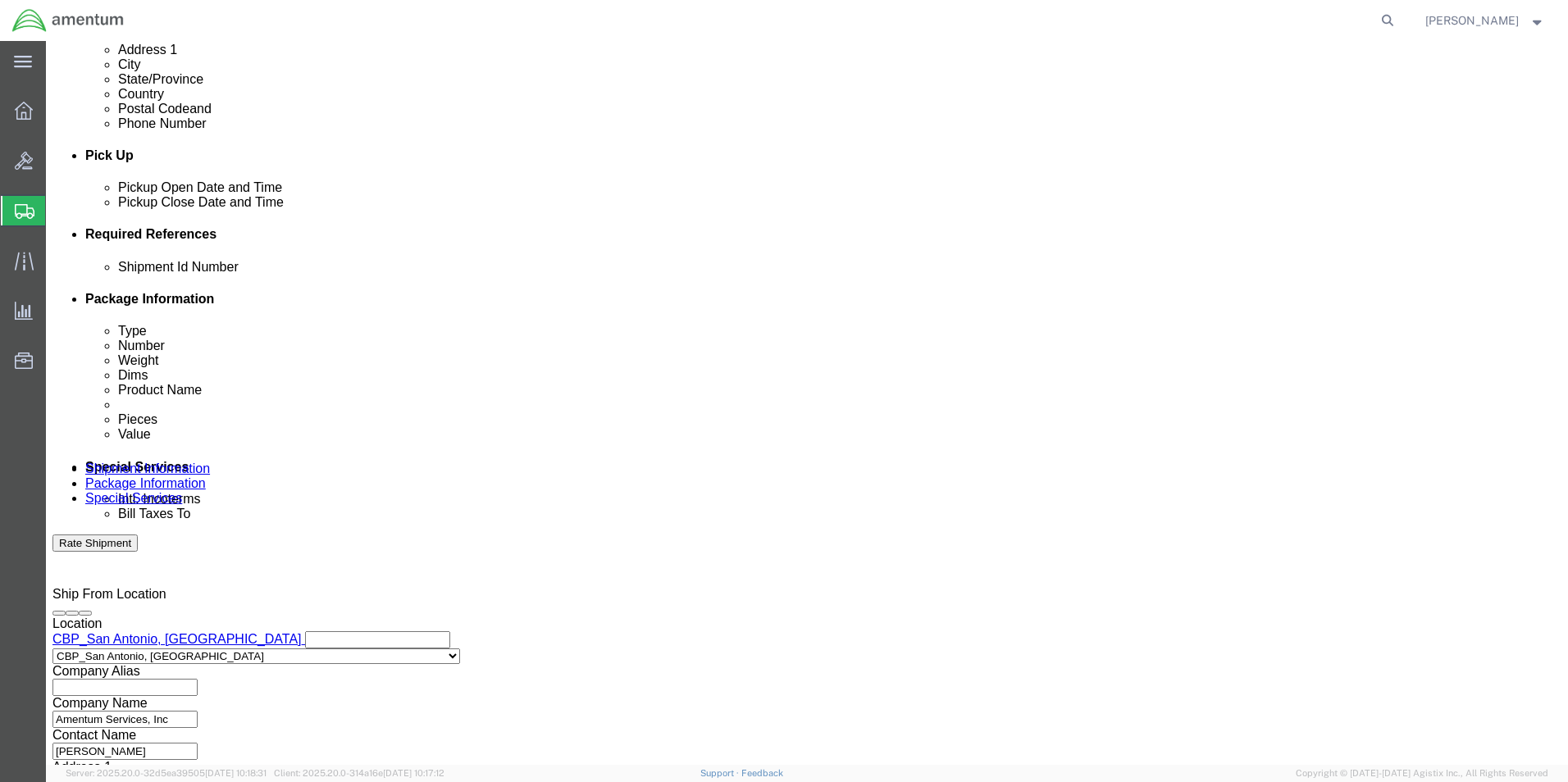
scroll to position [0, 28]
type input "6118.04.03.2219.000.WST.0000"
click select "Select Account Type Activity ID Airline Appointment Number ASN Batch Request # …"
select select "CUSTREF"
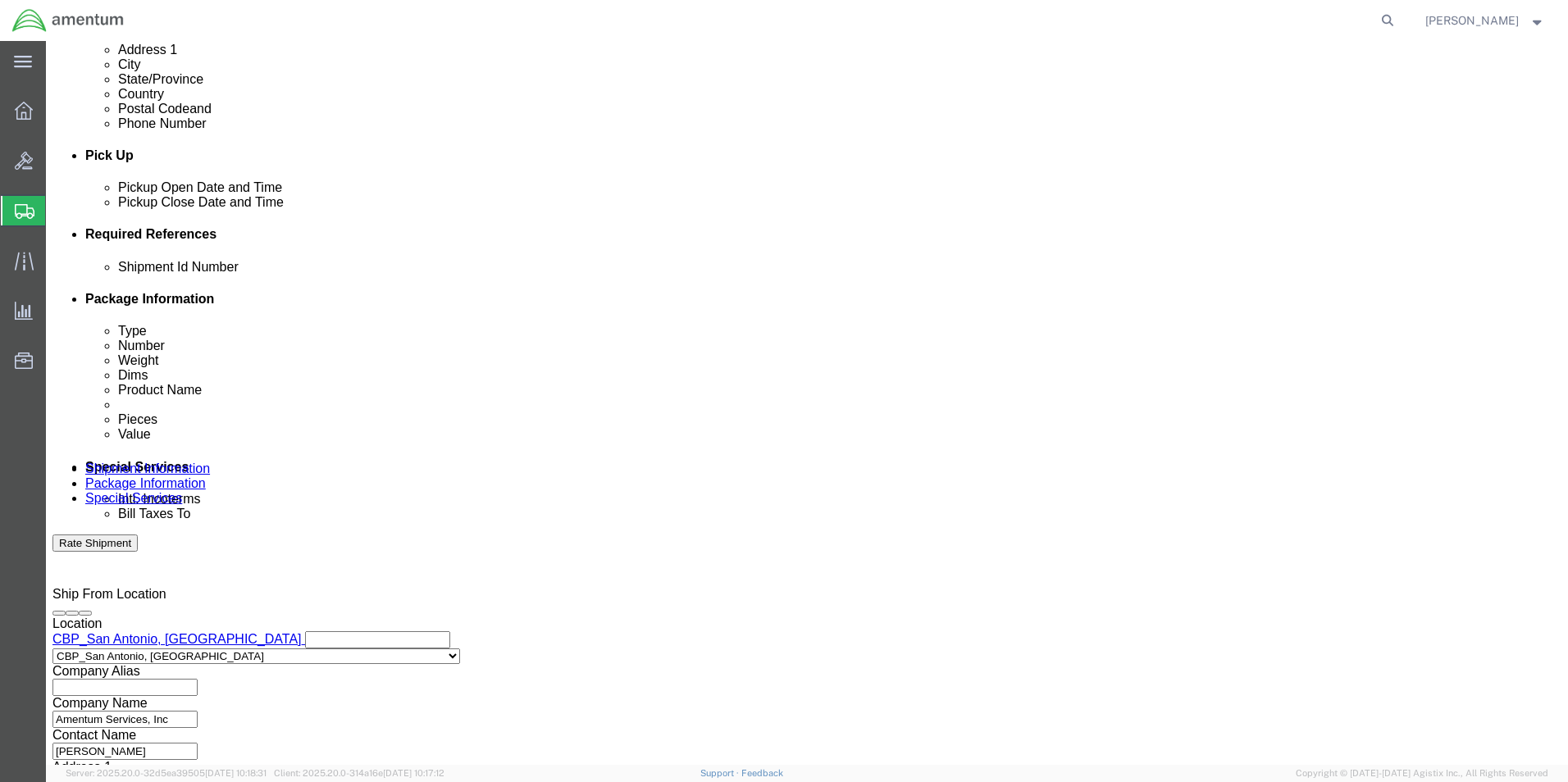
click select "Select Account Type Activity ID Airline Appointment Number ASN Batch Request # …"
click input "text"
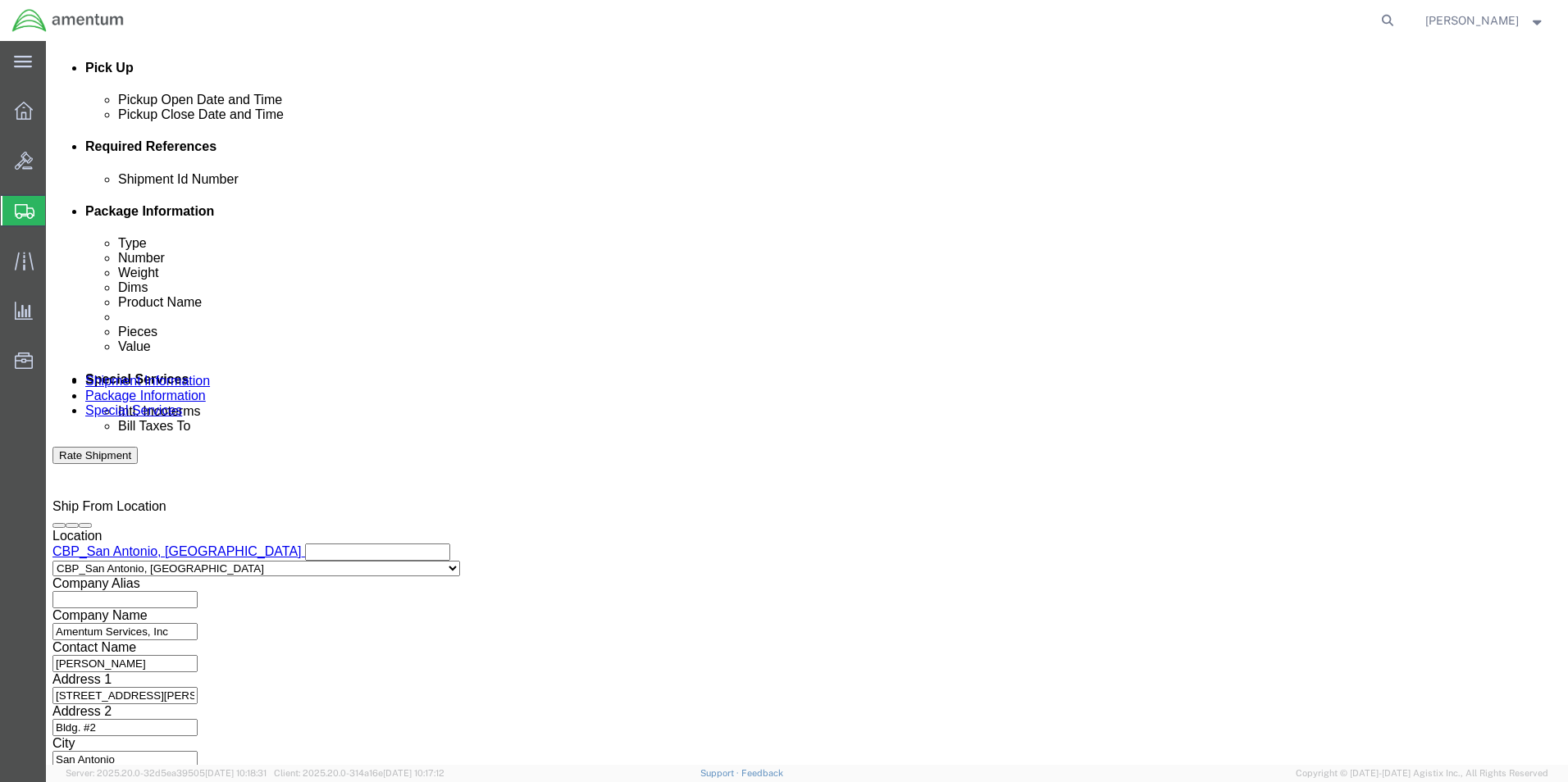
scroll to position [715, 0]
type input "NVGs"
drag, startPoint x: 193, startPoint y: 504, endPoint x: 190, endPoint y: 517, distance: 13.3
click select "Select Air Less than Truckload Multi-Leg Ocean Freight Rail Small Parcel Truckl…"
select select "SMAL"
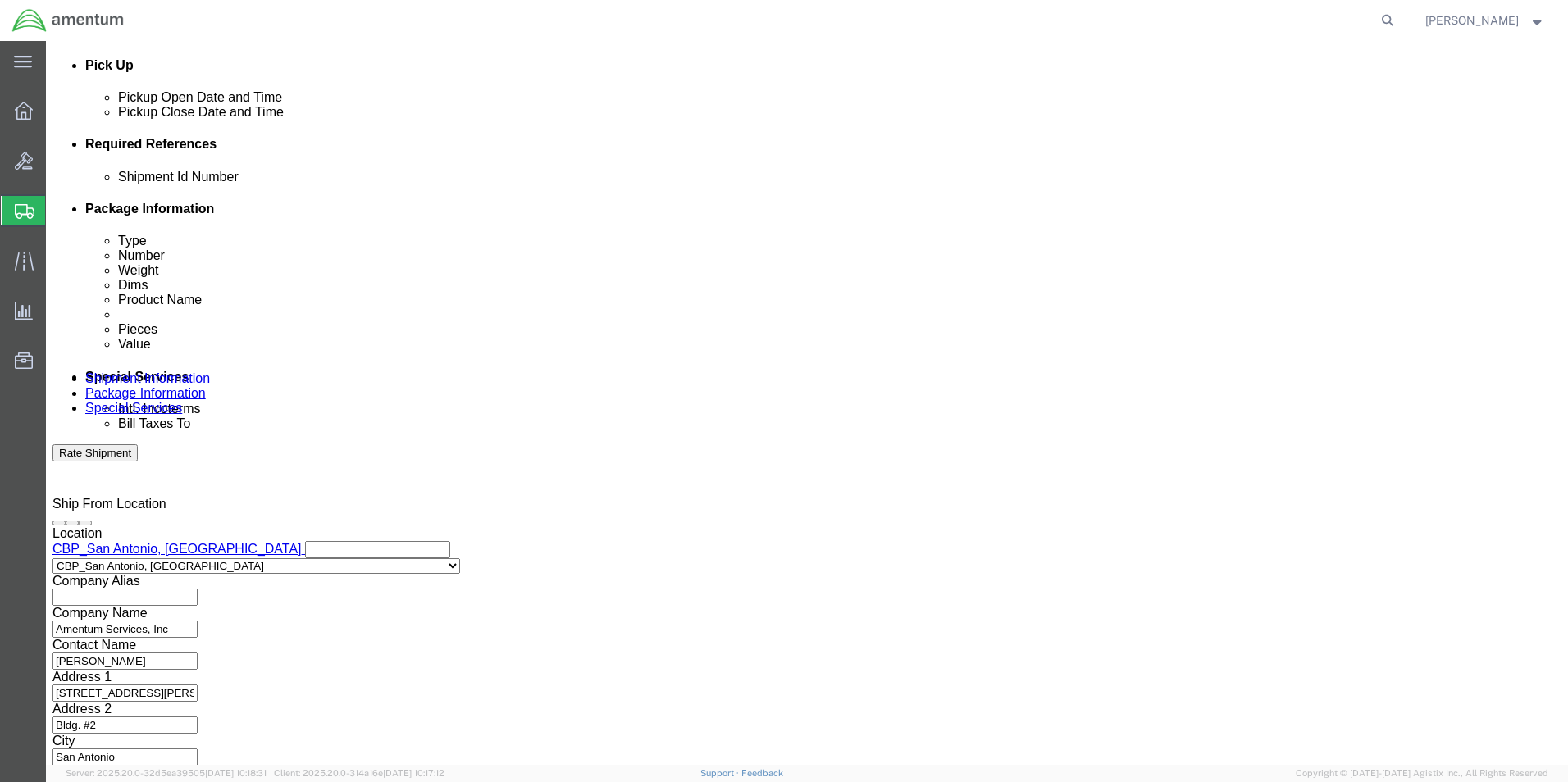
click select "Select Air Less than Truckload Multi-Leg Ocean Freight Rail Small Parcel Truckl…"
click div
click button "Continue"
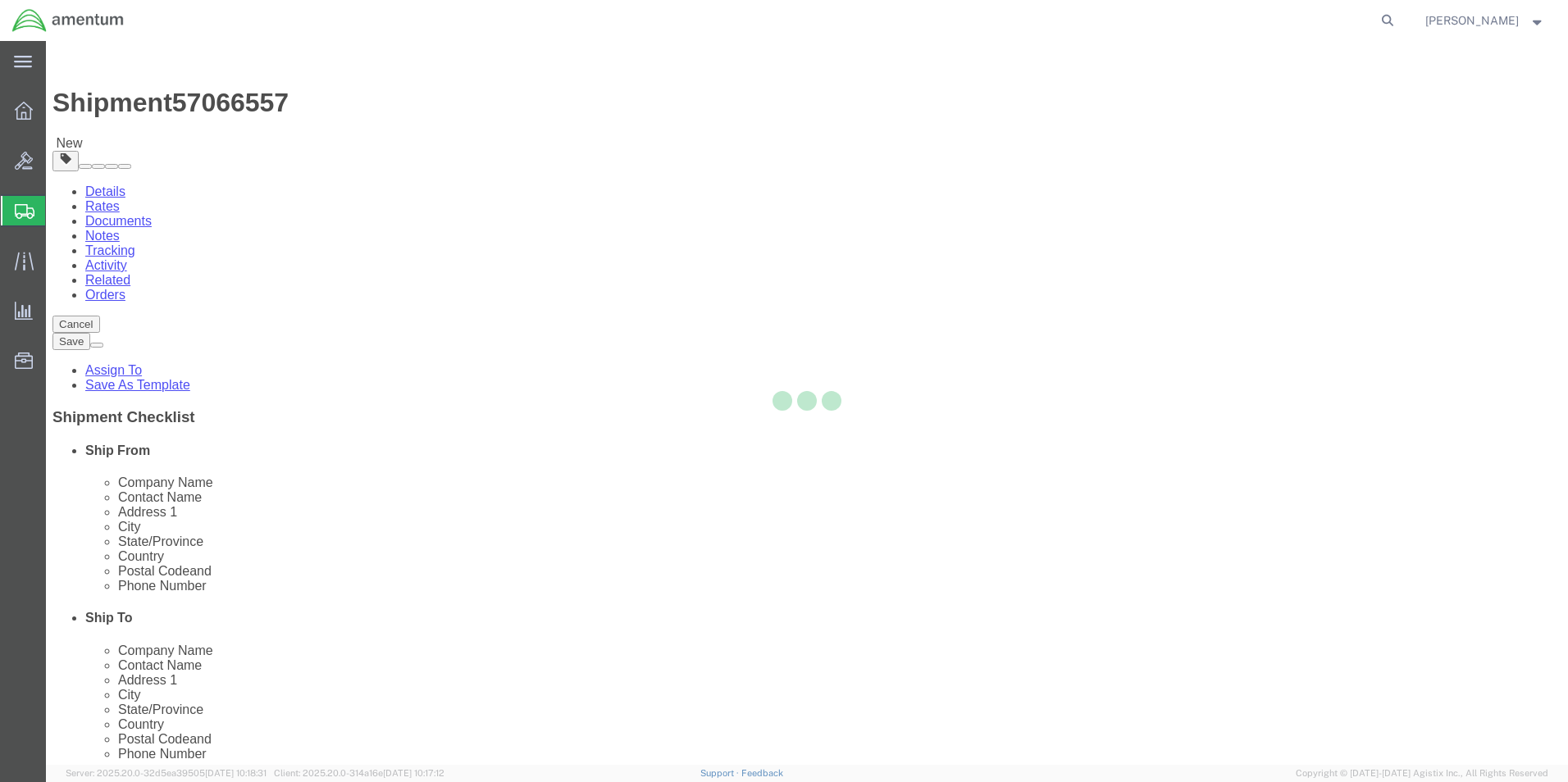
select select "YRPK"
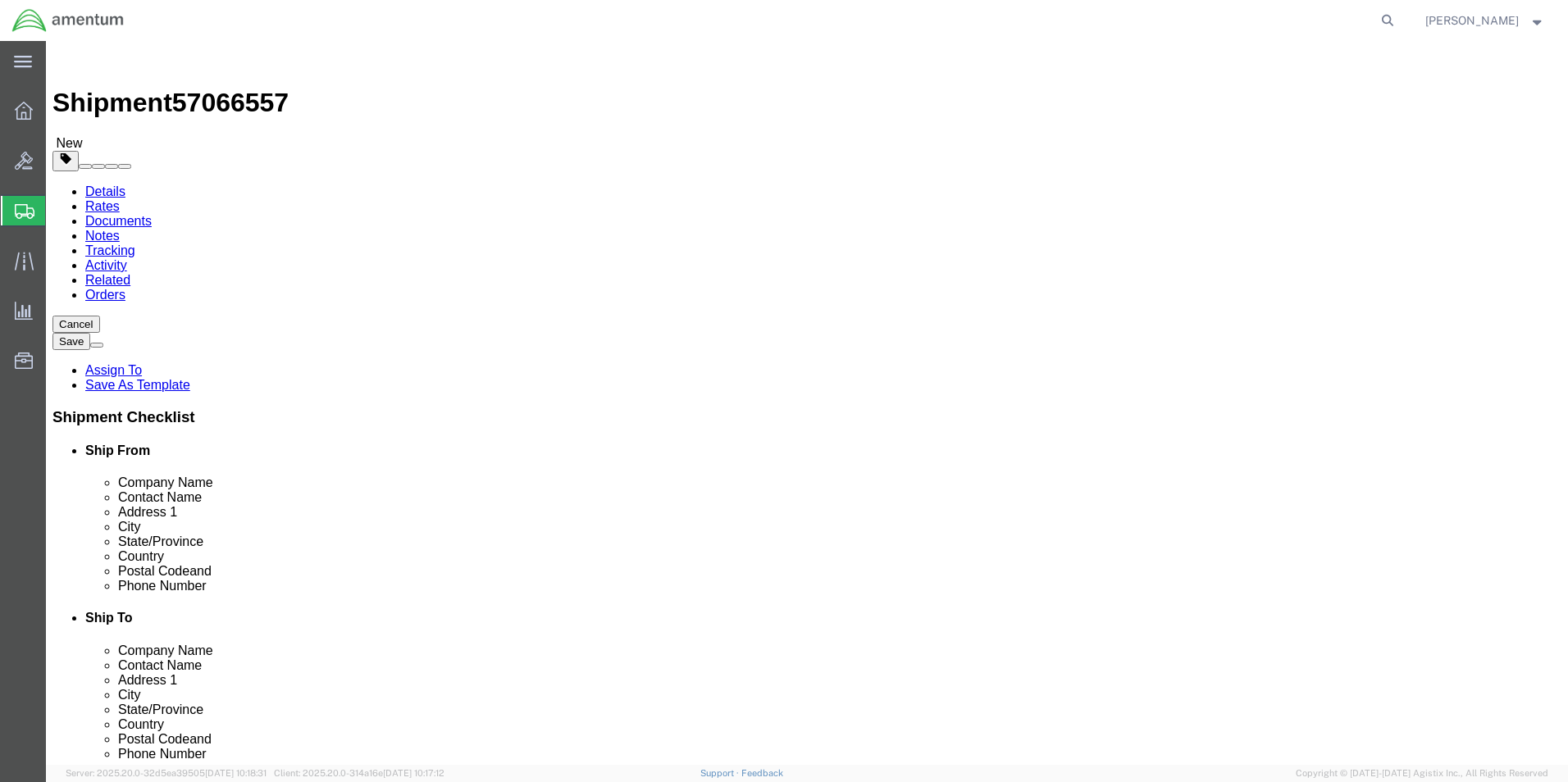
click input "text"
type input "24"
type input "12"
click input "0.00"
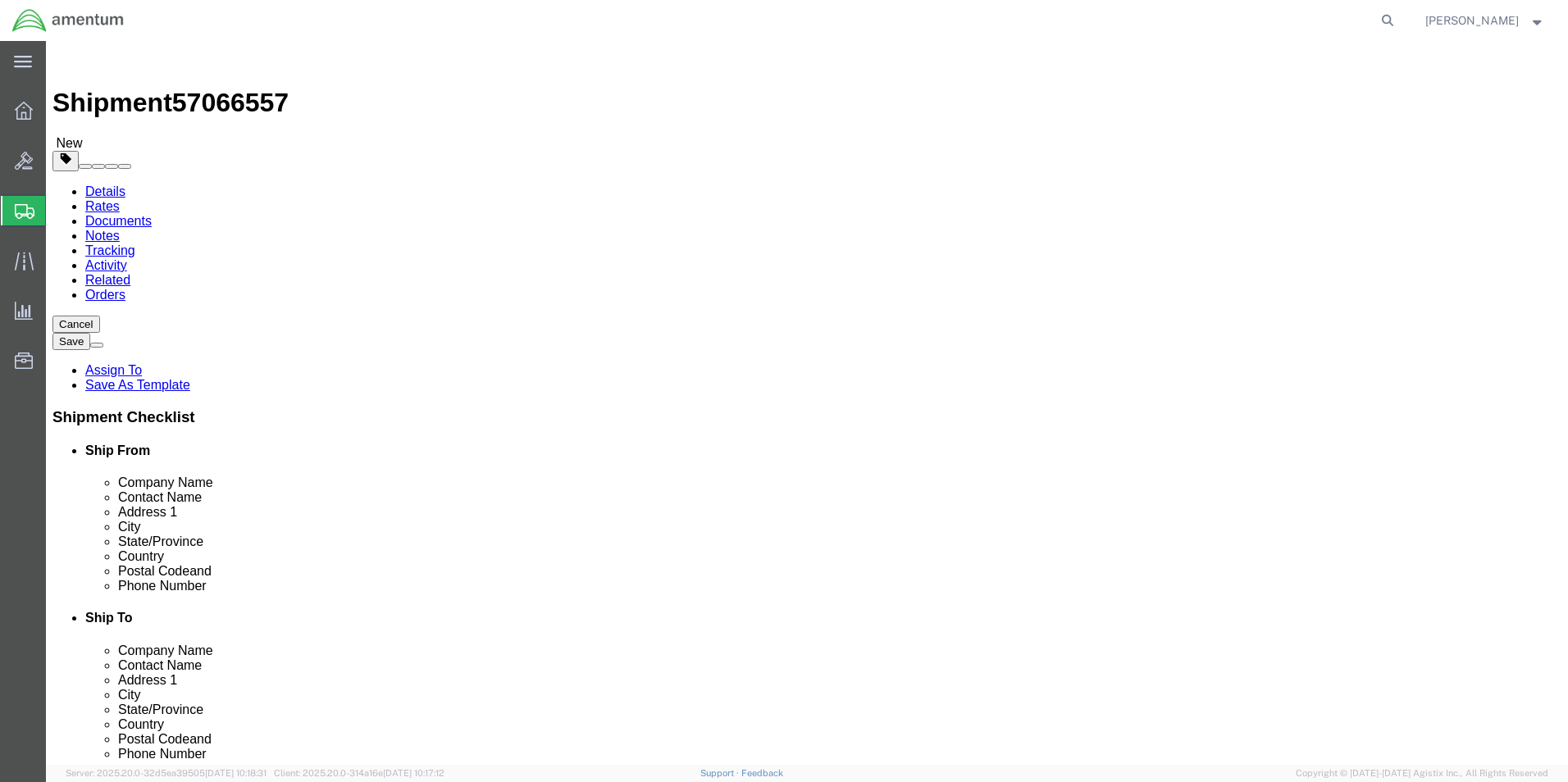
type input "0"
type input "10.0"
click link "Add Content"
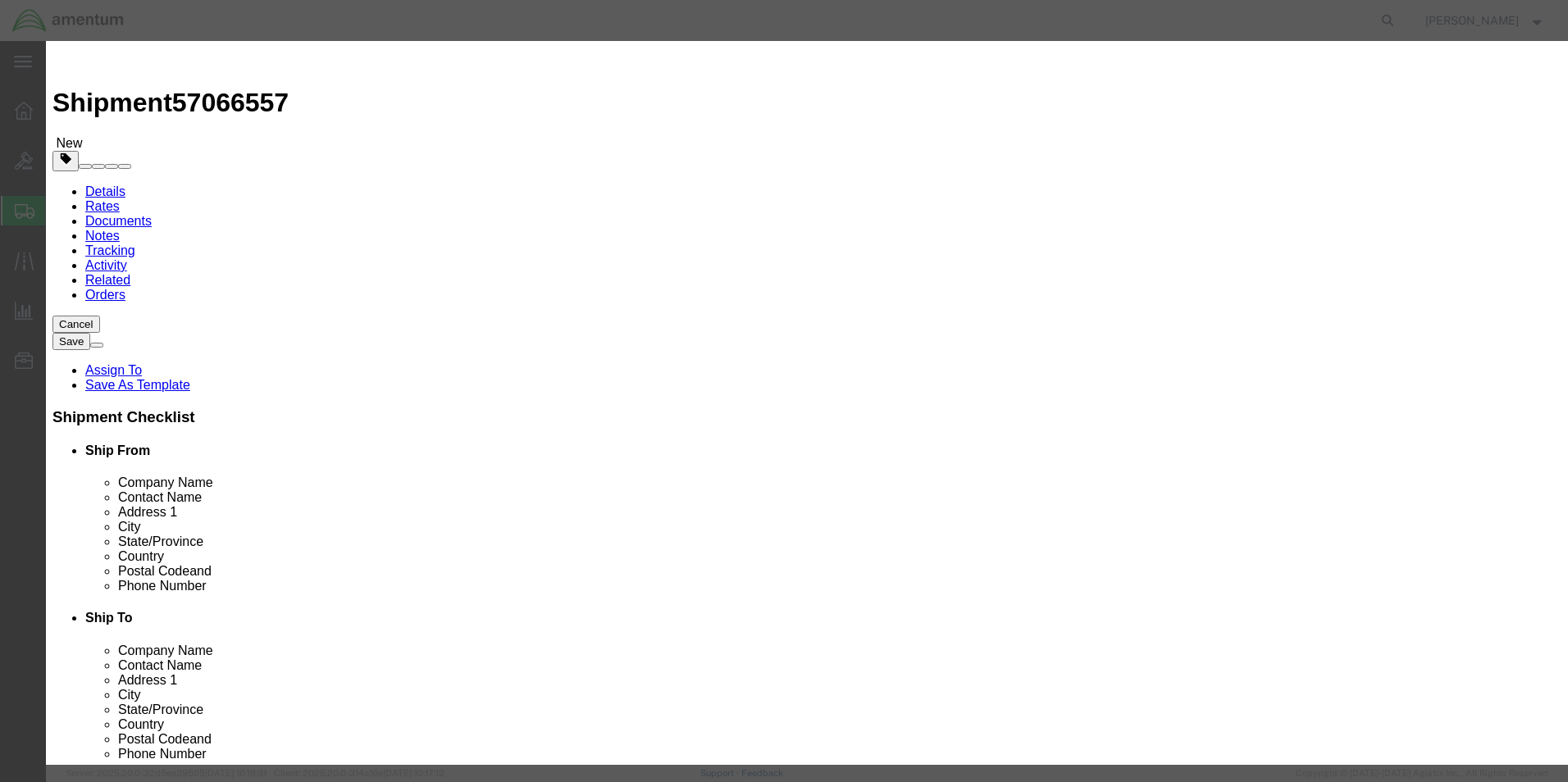
click input "text"
type input "n"
type input "NVG"
click textarea
click input "0"
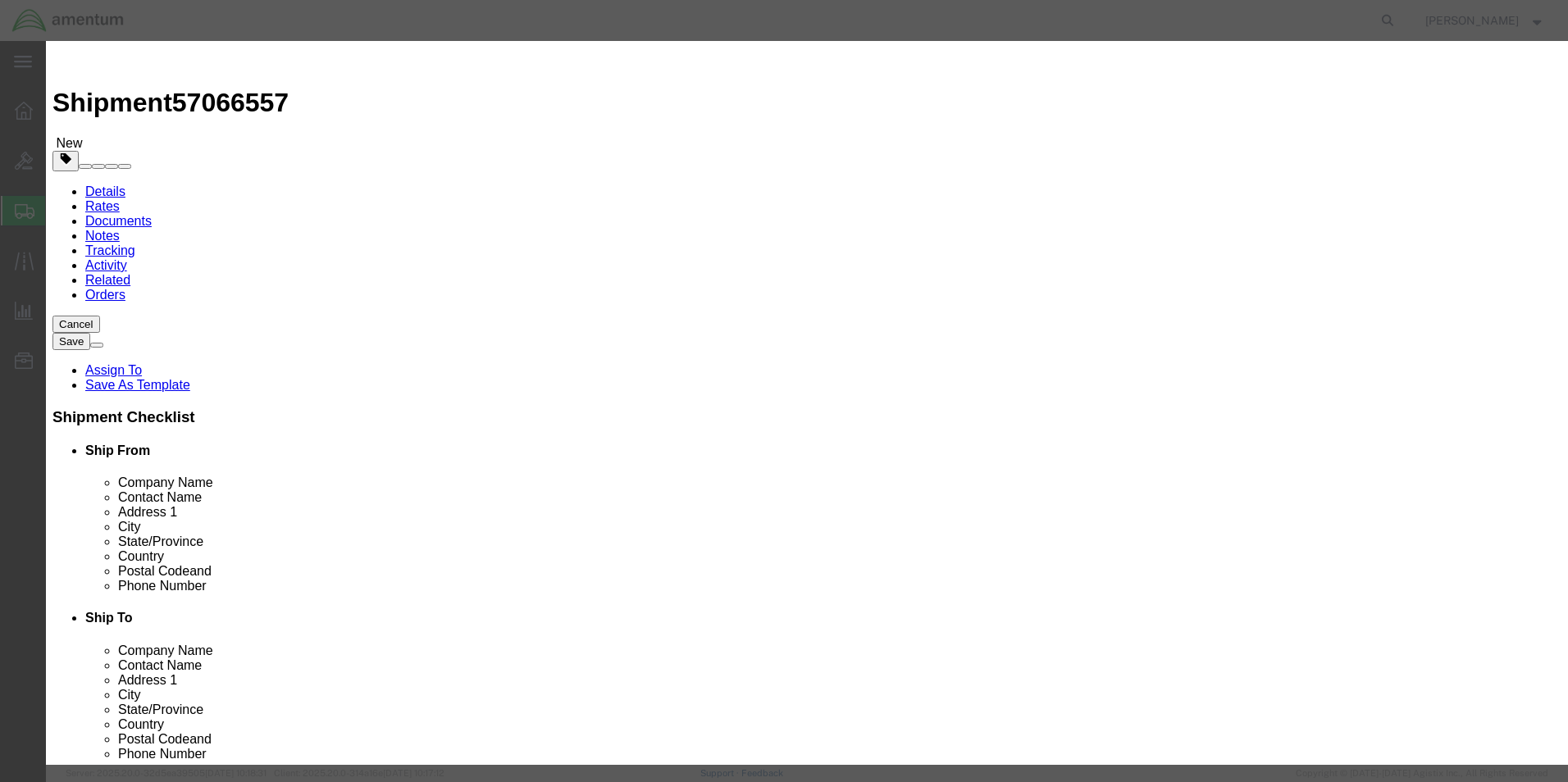
type input "3"
click input "text"
type input "2500.00"
click textarea
type textarea "PN: 274401, SN: 9843, 9860 PN: 245084, SN: 681288"
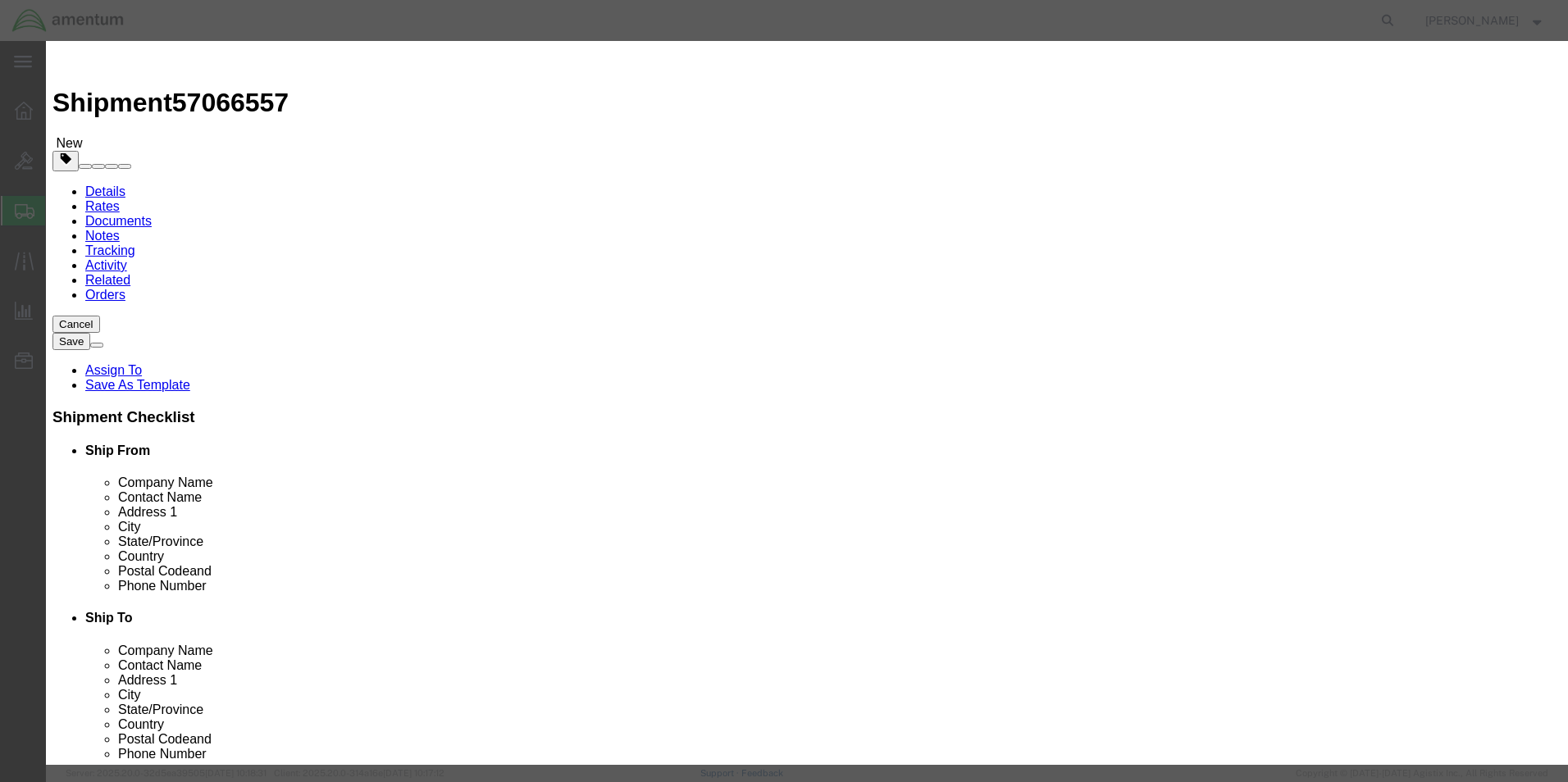
click input "text"
type input "S"
type input "9843, 9860, 681288"
click button "Save & Close"
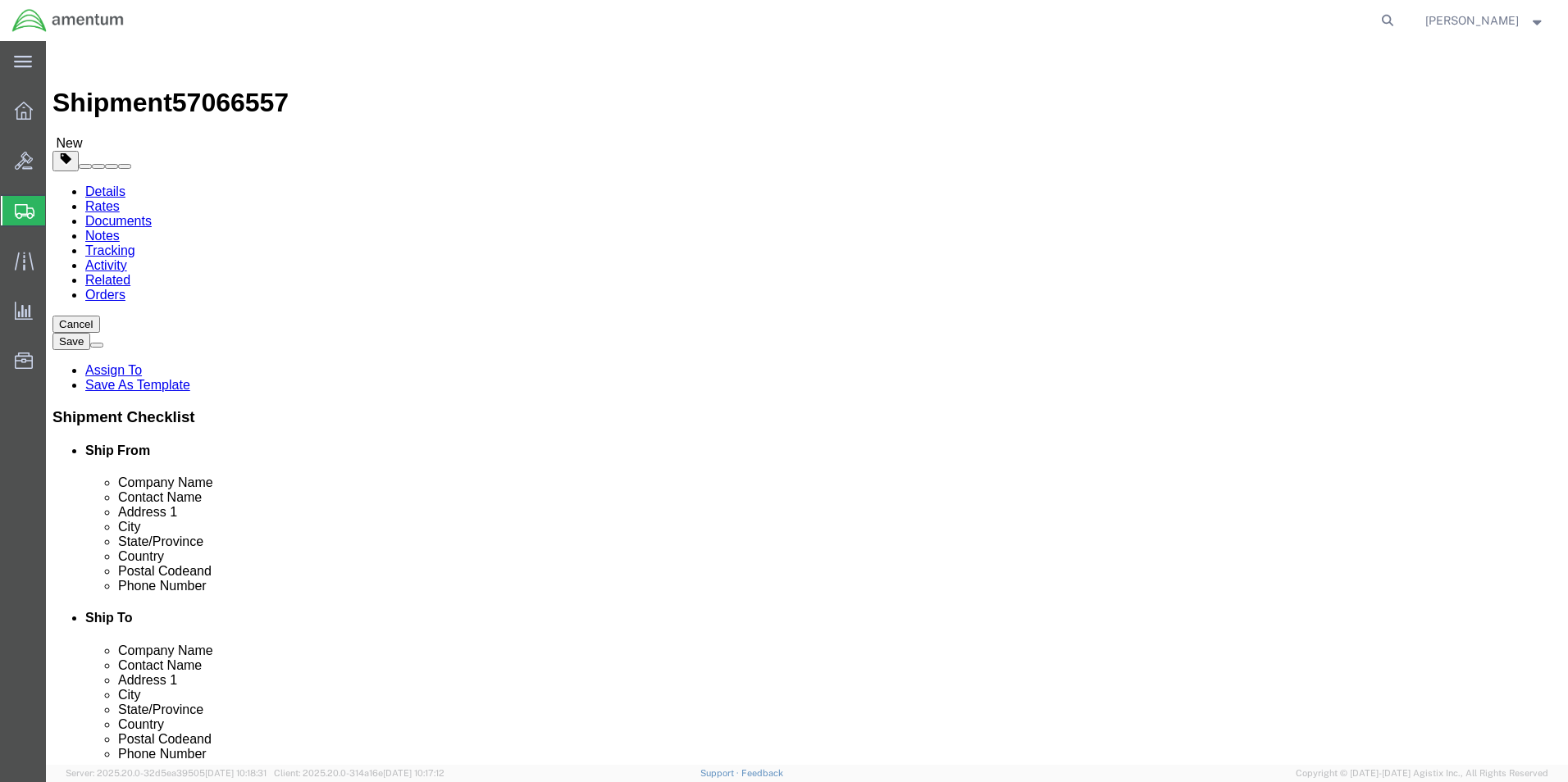
click button "Rate Shipment"
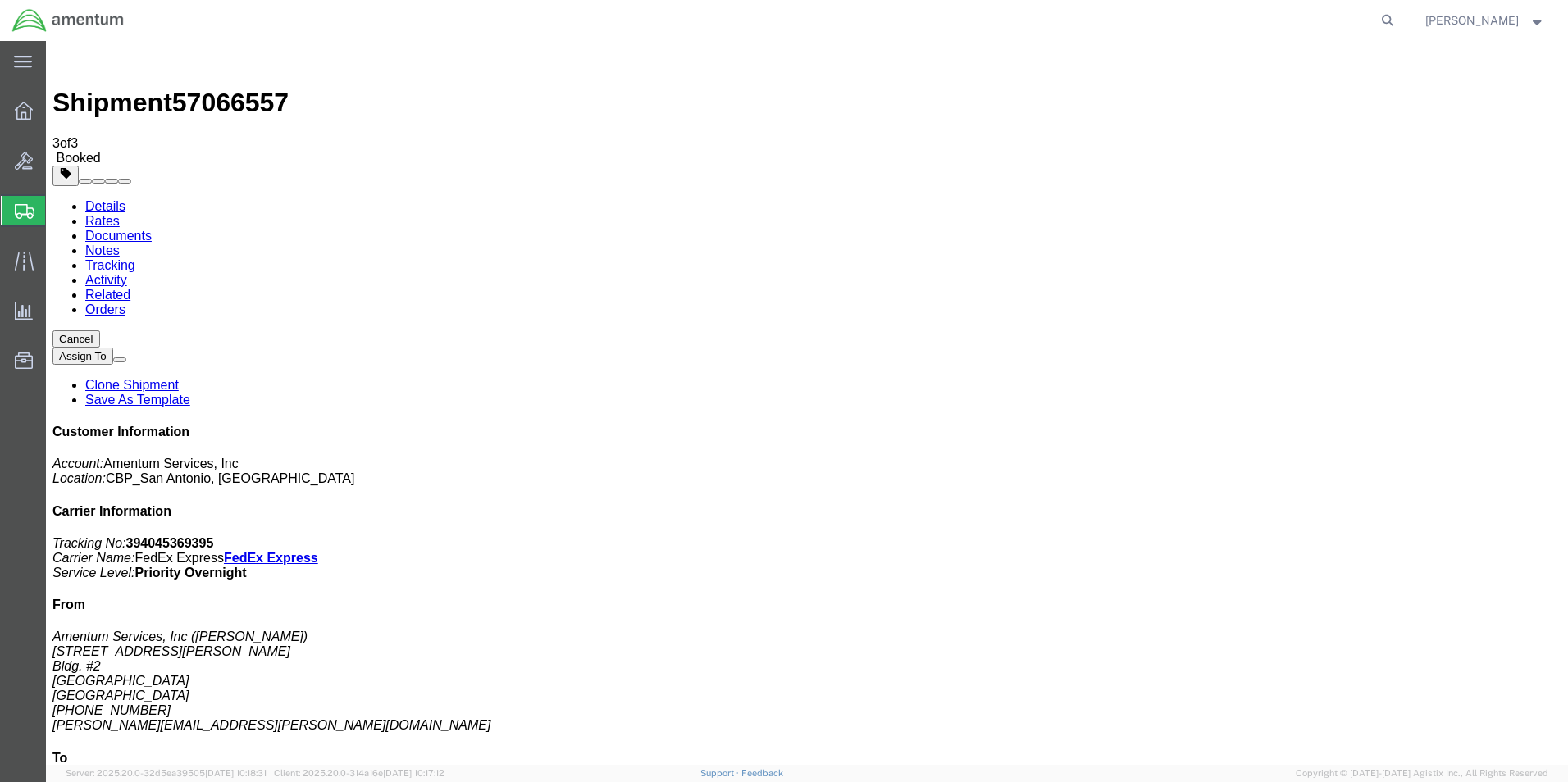
click at [105, 199] on link "Details" at bounding box center [105, 206] width 40 height 14
click link "Schedule pickup request"
